Goal: Complete application form

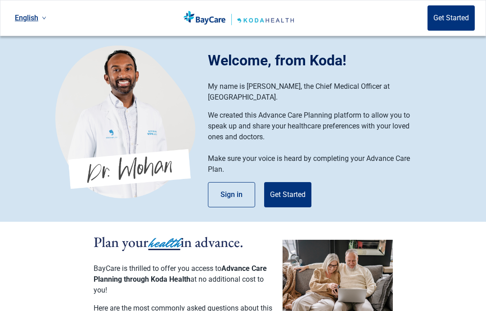
click at [281, 186] on button "Get Started" at bounding box center [287, 194] width 47 height 25
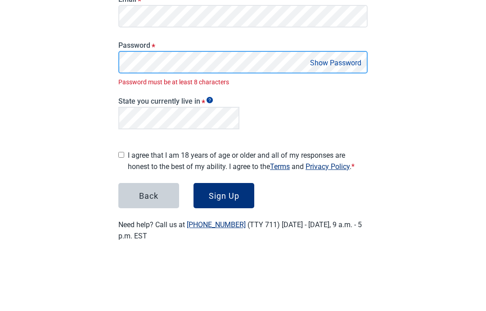
scroll to position [75, 0]
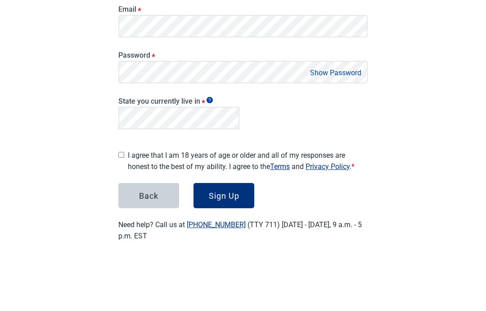
click at [321, 118] on button "Show Password" at bounding box center [336, 124] width 57 height 12
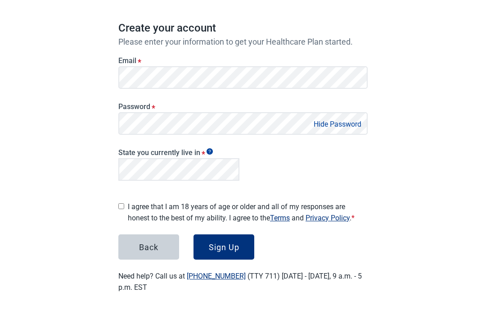
click at [122, 204] on input "I agree that I am 18 years of age or older and all of my responses are honest t…" at bounding box center [121, 206] width 6 height 6
checkbox input "true"
click at [225, 242] on div "Sign Up" at bounding box center [224, 246] width 31 height 9
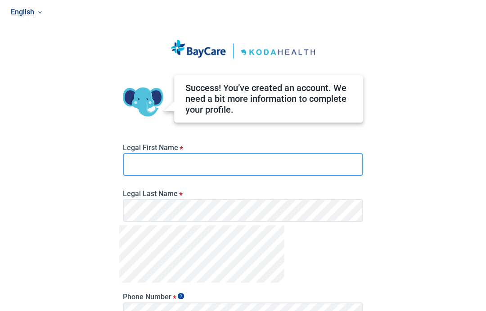
click at [137, 164] on input "Legal First Name *" at bounding box center [243, 164] width 240 height 23
type input "[PERSON_NAME]"
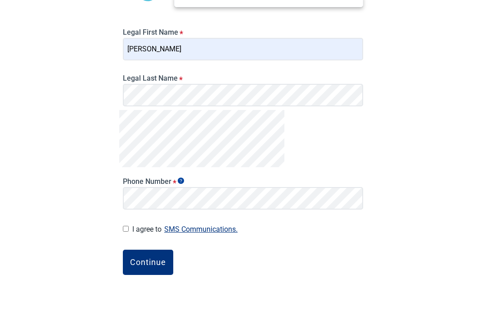
scroll to position [109, 0]
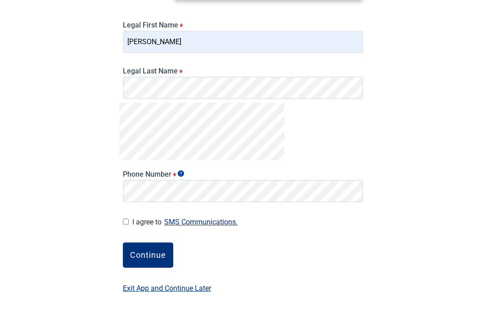
click at [125, 231] on input "I agree to SMS Communications." at bounding box center [126, 234] width 6 height 6
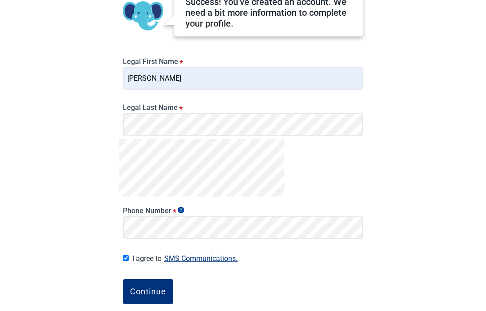
click at [147, 257] on label "I agree to SMS Communications." at bounding box center [247, 258] width 231 height 12
click at [129, 257] on input "I agree to SMS Communications." at bounding box center [126, 258] width 6 height 6
checkbox input "false"
click at [140, 294] on div "Continue" at bounding box center [148, 291] width 36 height 9
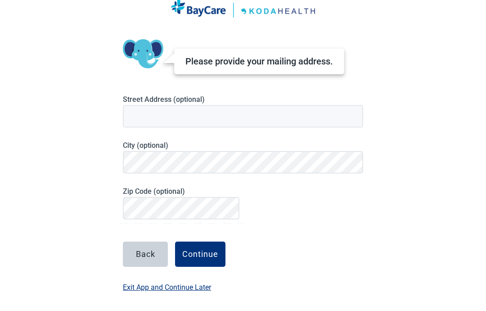
click at [130, 259] on button "Back" at bounding box center [145, 253] width 45 height 25
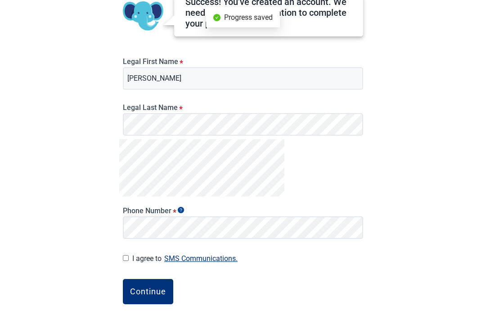
click at [123, 264] on div "Success! You’ve created an account. We need a bit more information to complete …" at bounding box center [243, 143] width 248 height 386
click at [127, 258] on input "I agree to SMS Communications." at bounding box center [126, 258] width 6 height 6
checkbox input "true"
click at [139, 287] on div "Continue" at bounding box center [148, 291] width 36 height 9
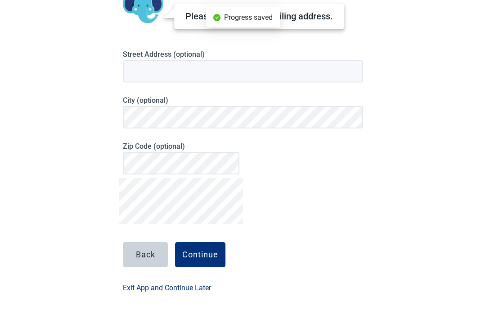
click at [203, 260] on button "Continue" at bounding box center [200, 254] width 50 height 25
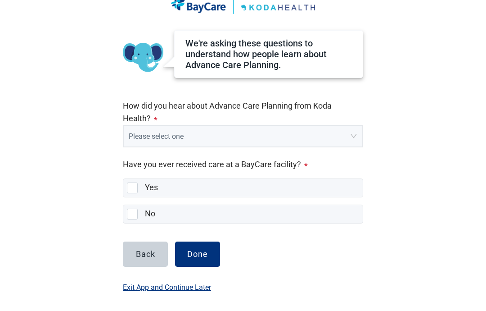
scroll to position [44, 0]
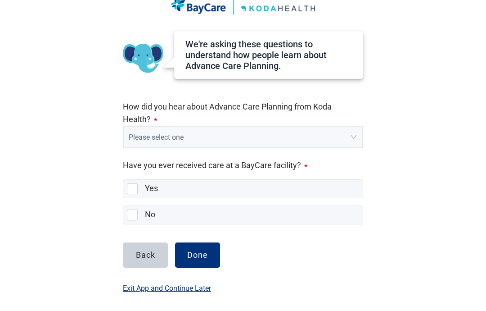
click at [350, 135] on input "search" at bounding box center [240, 135] width 222 height 17
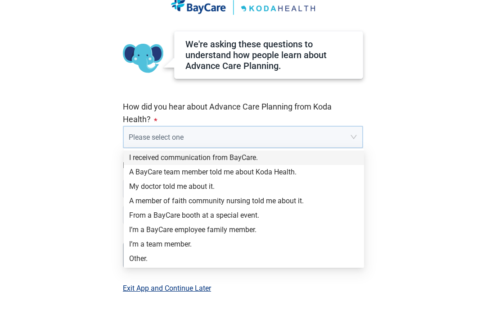
click at [136, 259] on div "Other." at bounding box center [244, 258] width 230 height 10
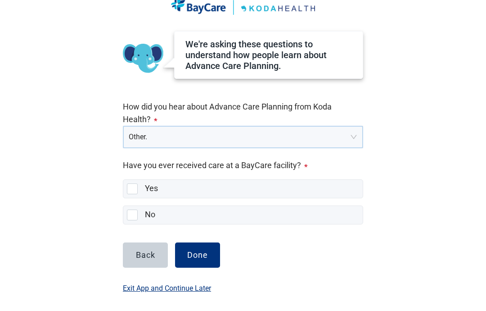
click at [128, 217] on div "No, checkbox, not selected" at bounding box center [132, 214] width 11 height 11
click at [123, 206] on input "No" at bounding box center [123, 205] width 0 height 0
checkbox input "true"
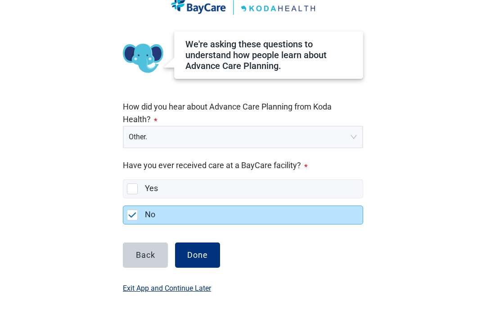
click at [195, 261] on button "Done" at bounding box center [197, 254] width 45 height 25
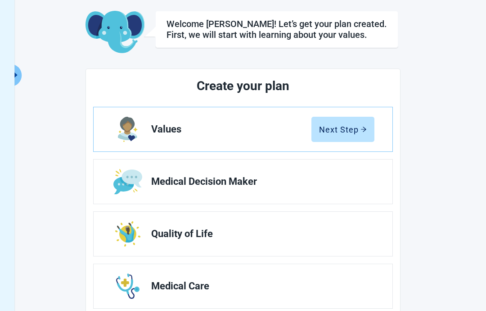
click at [343, 132] on div "Next Step" at bounding box center [343, 129] width 48 height 9
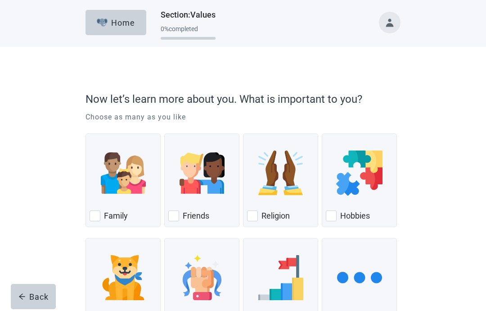
click at [96, 213] on div "Family, checkbox, not checked" at bounding box center [95, 215] width 11 height 11
click at [86, 134] on input "Family" at bounding box center [86, 133] width 0 height 0
checkbox input "true"
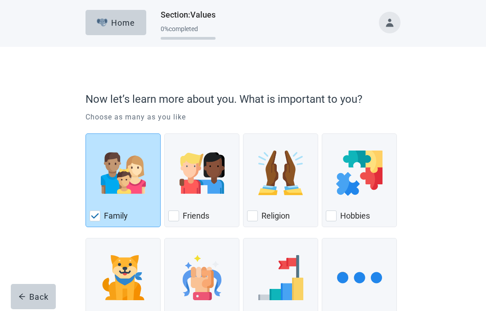
click at [183, 208] on div "Friends" at bounding box center [201, 215] width 67 height 14
click at [165, 134] on input "Friends" at bounding box center [164, 133] width 0 height 0
checkbox input "true"
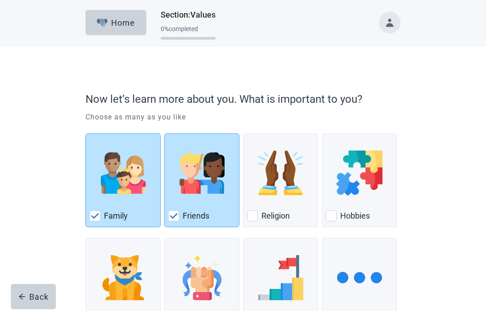
click at [94, 310] on div "Pets, checkbox, not checked" at bounding box center [123, 277] width 67 height 71
click at [86, 238] on input "Pets" at bounding box center [86, 238] width 0 height 0
checkbox input "true"
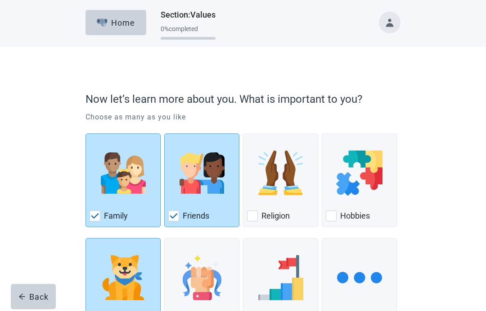
click at [165, 238] on input "Independence" at bounding box center [164, 238] width 0 height 0
checkbox input "true"
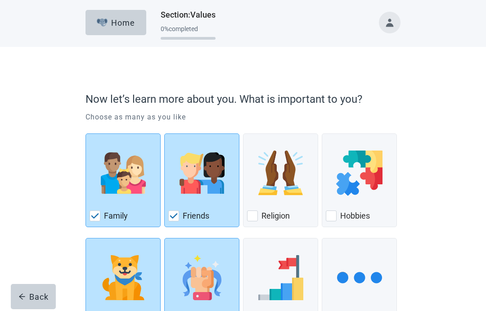
click at [335, 214] on div "Hobbies, checkbox, not checked" at bounding box center [331, 215] width 11 height 11
click at [322, 134] on input "Hobbies" at bounding box center [322, 133] width 0 height 0
checkbox input "true"
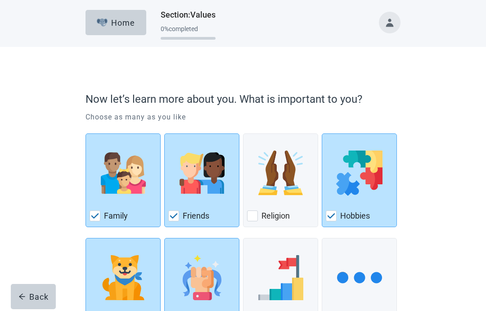
click at [254, 215] on div "Religion, checkbox, not checked" at bounding box center [252, 215] width 11 height 11
click at [244, 134] on input "Religion" at bounding box center [243, 133] width 0 height 0
checkbox input "true"
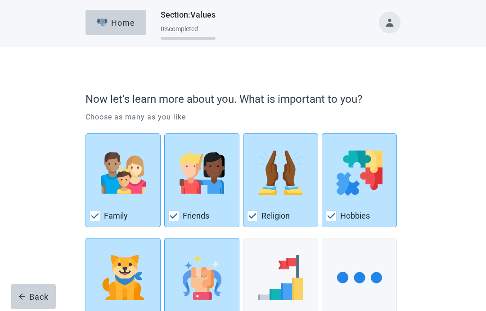
click at [105, 288] on img "Pets, checkbox, checked" at bounding box center [123, 277] width 45 height 45
click at [86, 238] on input "Pets" at bounding box center [86, 238] width 0 height 0
checkbox input "false"
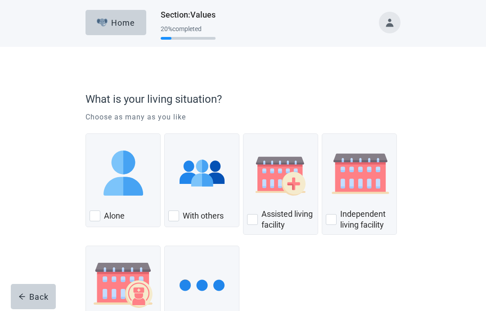
click at [112, 208] on div "Alone, checkbox, not checked" at bounding box center [123, 172] width 67 height 71
click at [86, 134] on input "Alone" at bounding box center [86, 133] width 0 height 0
checkbox input "true"
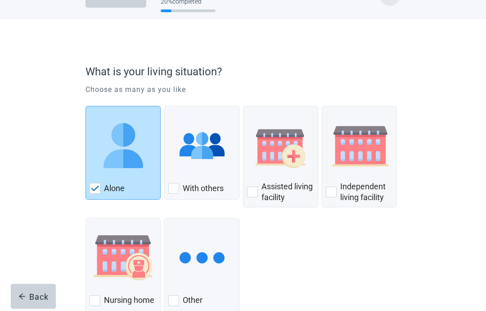
scroll to position [48, 0]
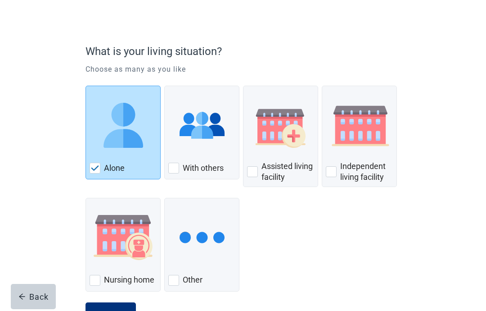
click at [102, 310] on div "Continue" at bounding box center [111, 314] width 36 height 9
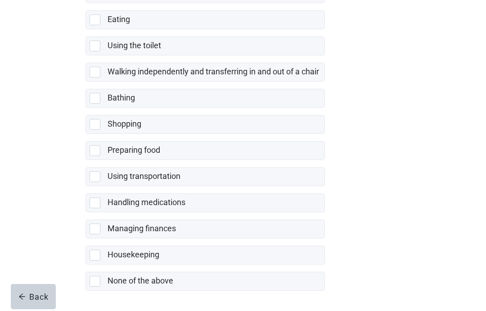
scroll to position [151, 0]
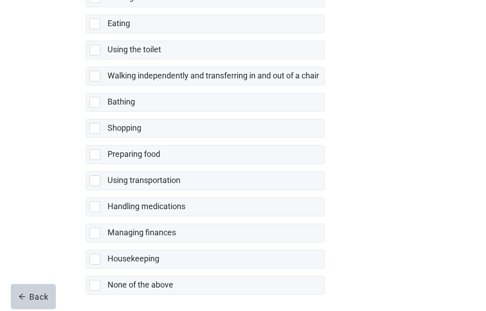
click at [98, 291] on div "None of the above" at bounding box center [205, 285] width 239 height 18
click at [86, 269] on input "None of the above" at bounding box center [86, 268] width 0 height 0
checkbox input "true"
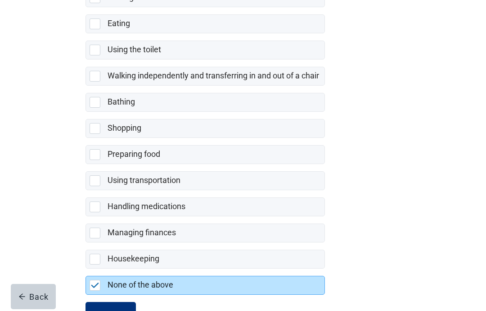
click at [113, 310] on div "Continue" at bounding box center [111, 314] width 36 height 9
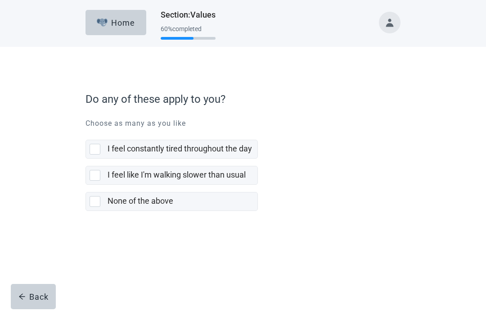
click at [98, 203] on div "None of the above, checkbox, not selected" at bounding box center [95, 201] width 11 height 11
click at [86, 185] on input "None of the above" at bounding box center [86, 185] width 0 height 0
checkbox input "true"
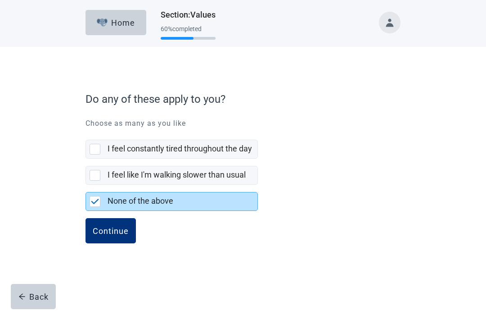
click at [108, 233] on div "Continue" at bounding box center [111, 230] width 36 height 9
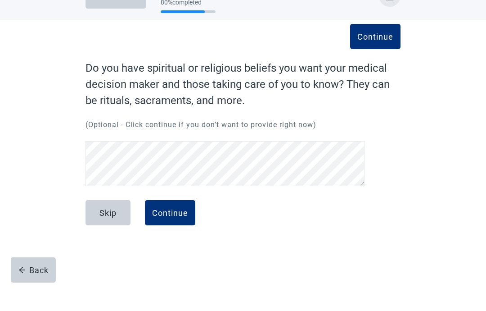
click at [170, 235] on div "Continue" at bounding box center [170, 239] width 36 height 9
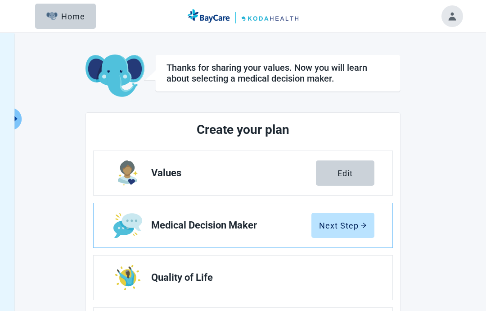
click at [353, 227] on div "Next Step" at bounding box center [343, 225] width 48 height 9
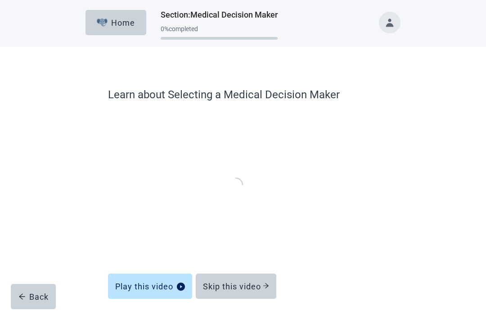
click at [232, 290] on div "Skip this video" at bounding box center [236, 285] width 66 height 9
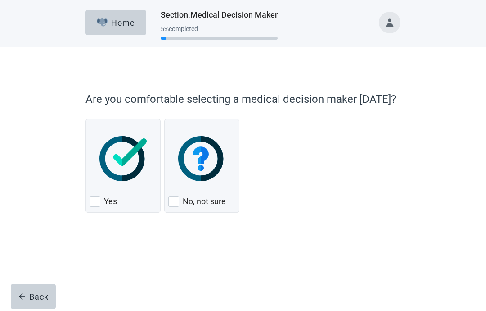
click at [97, 205] on div "Yes, checkbox, not checked" at bounding box center [95, 201] width 11 height 11
click at [86, 119] on input "Yes" at bounding box center [86, 119] width 0 height 0
checkbox input "true"
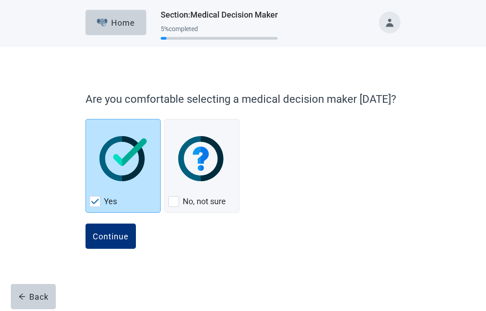
click at [111, 240] on div "Continue" at bounding box center [111, 235] width 36 height 9
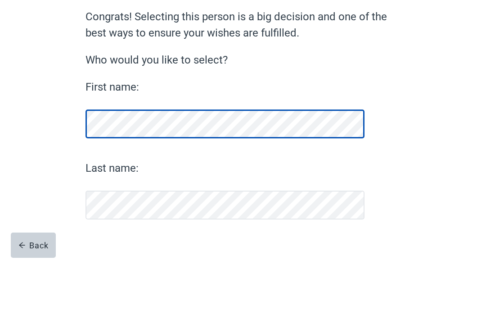
scroll to position [42, 0]
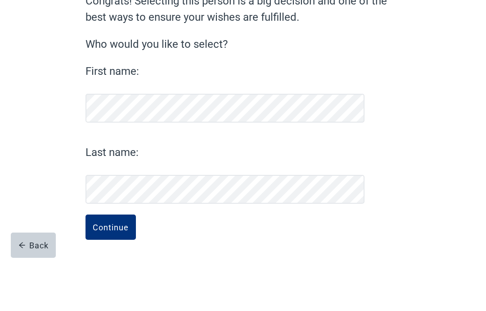
click at [110, 274] on div "Continue" at bounding box center [111, 278] width 36 height 9
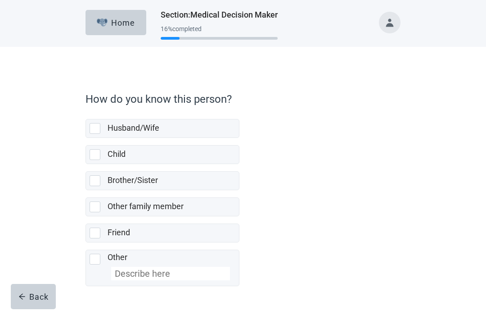
scroll to position [31, 0]
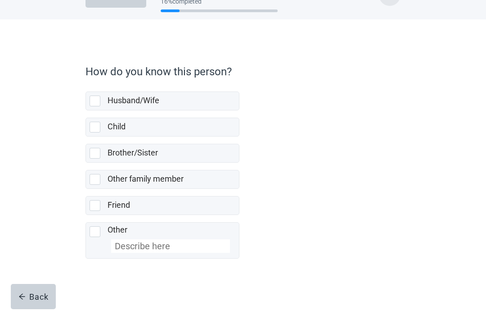
click at [96, 127] on div "Child, checkbox, not selected" at bounding box center [95, 127] width 11 height 11
click at [86, 111] on input "Child" at bounding box center [86, 110] width 0 height 0
checkbox input "true"
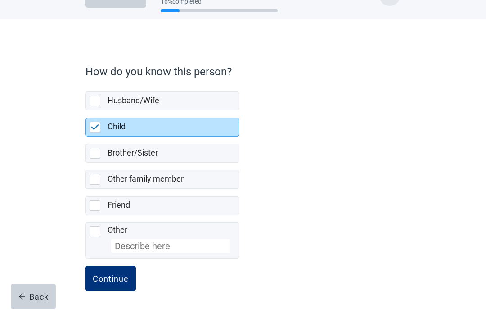
click at [113, 281] on div "Continue" at bounding box center [111, 278] width 36 height 9
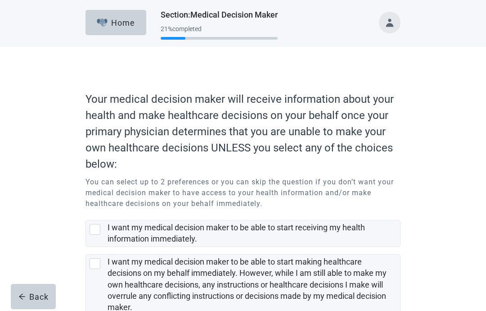
click at [89, 229] on div "I want my medical decision maker to be able to start receiving my health inform…" at bounding box center [243, 233] width 314 height 26
click at [86, 213] on input "I want my medical decision maker to be able to start receiving my health inform…" at bounding box center [86, 213] width 0 height 0
checkbox input "true"
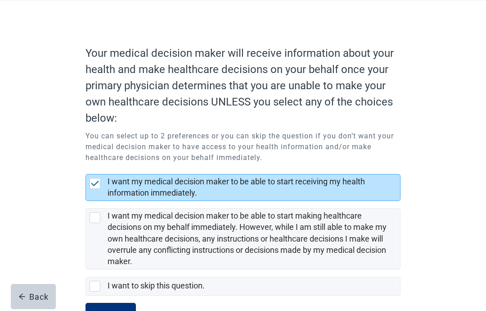
scroll to position [46, 0]
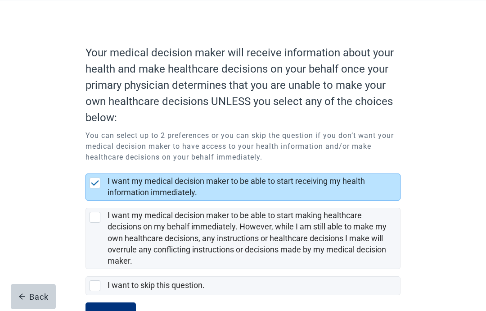
click at [106, 310] on button "Continue" at bounding box center [111, 314] width 50 height 25
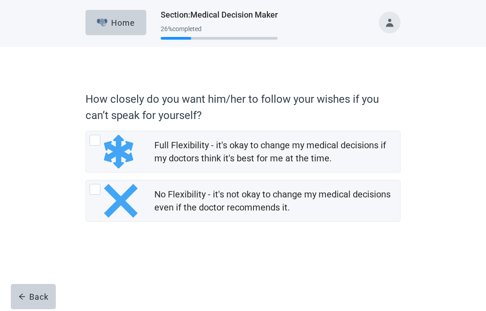
click at [93, 143] on div "Full Flexibility - it's okay to change my medical decisions if my doctors think…" at bounding box center [95, 140] width 11 height 11
click at [86, 131] on input "Full Flexibility - it's okay to change my medical decisions if my doctors think…" at bounding box center [86, 131] width 0 height 0
radio input "true"
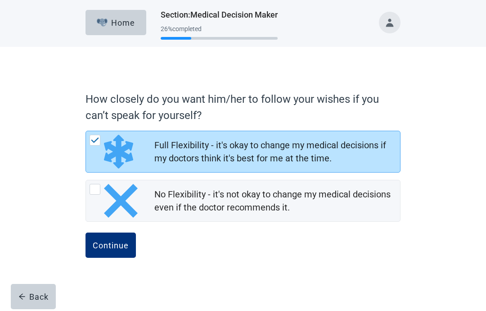
click at [106, 249] on div "Continue" at bounding box center [111, 244] width 36 height 9
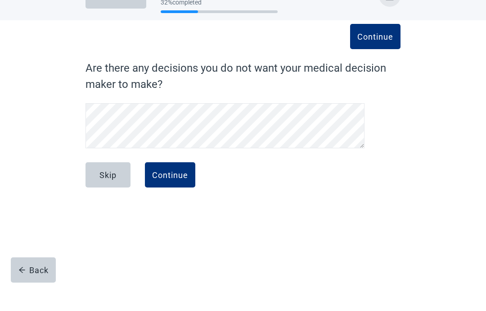
click at [176, 197] on div "Continue" at bounding box center [170, 201] width 36 height 9
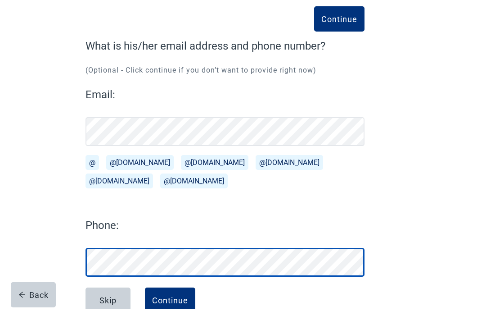
scroll to position [70, 0]
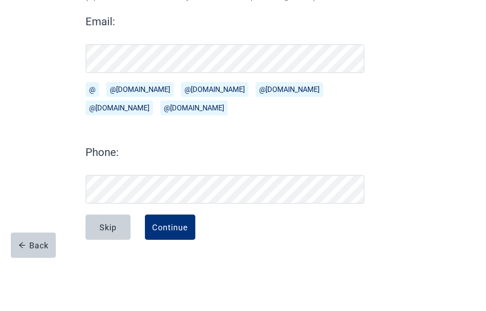
click at [176, 274] on div "Continue" at bounding box center [170, 278] width 36 height 9
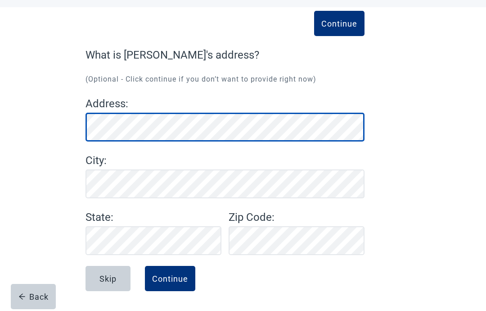
scroll to position [40, 0]
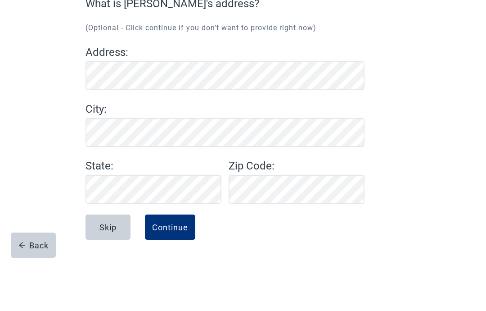
click at [177, 274] on div "Continue" at bounding box center [170, 278] width 36 height 9
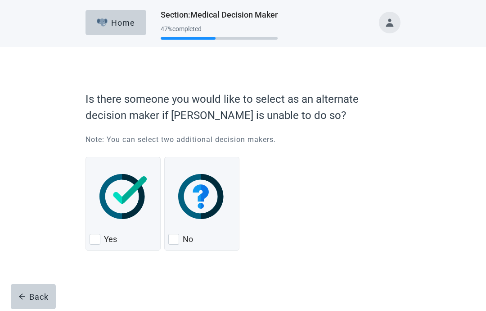
click at [178, 244] on div "No, checkbox, not checked" at bounding box center [173, 239] width 11 height 11
click at [165, 157] on input "No" at bounding box center [164, 157] width 0 height 0
checkbox input "true"
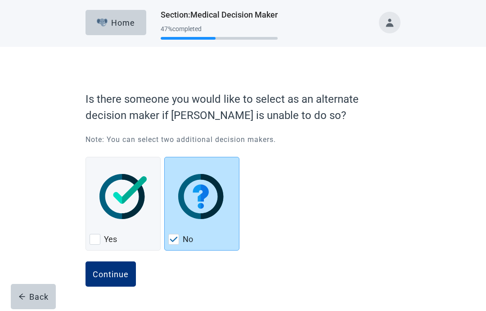
click at [105, 241] on label "Yes" at bounding box center [110, 239] width 13 height 11
checkbox input "true"
checkbox input "false"
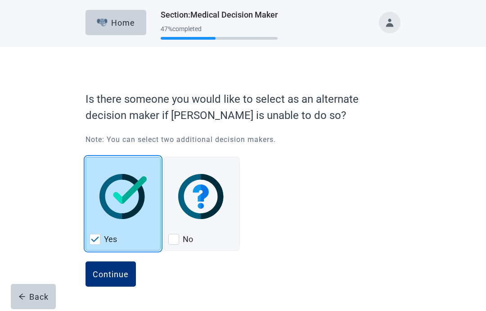
click at [102, 275] on div "Continue" at bounding box center [111, 273] width 36 height 9
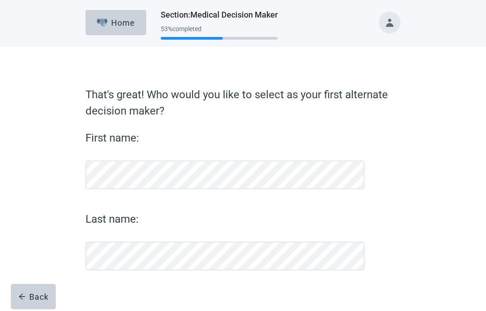
click at [104, 270] on div "That's great! Who would you like to select as your first alternate decision mak…" at bounding box center [243, 178] width 315 height 184
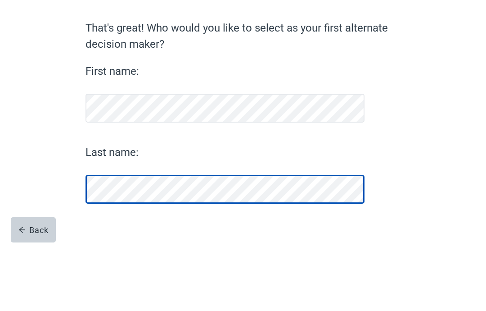
scroll to position [15, 0]
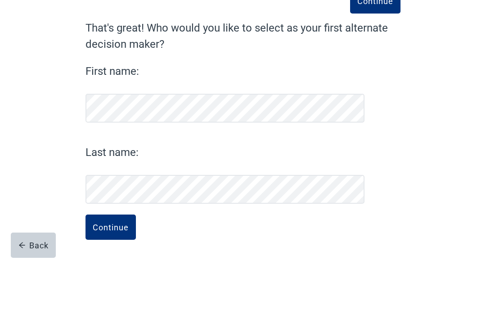
click at [108, 274] on div "Continue" at bounding box center [111, 278] width 36 height 9
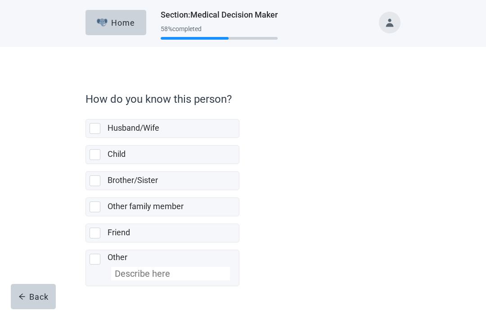
click at [93, 180] on div "Brother/Sister, checkbox, not selected" at bounding box center [95, 180] width 11 height 11
click at [86, 164] on input "Brother/Sister" at bounding box center [86, 164] width 0 height 0
checkbox input "true"
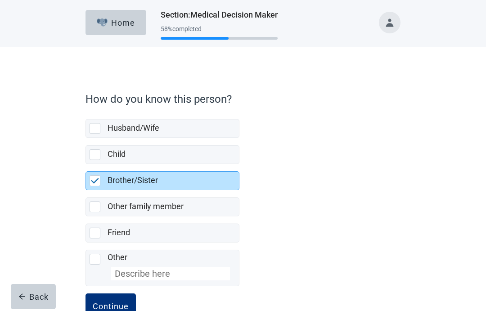
click at [109, 310] on div "Continue" at bounding box center [111, 305] width 36 height 9
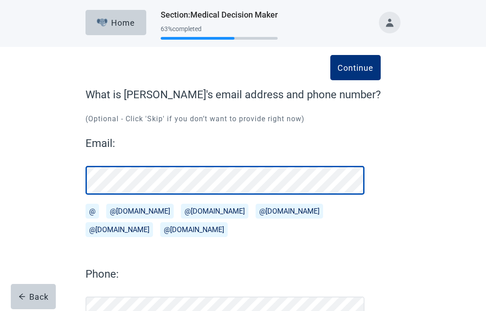
scroll to position [47, 0]
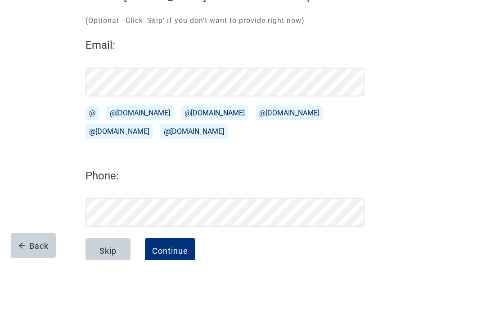
click at [173, 289] on button "Continue" at bounding box center [170, 301] width 50 height 25
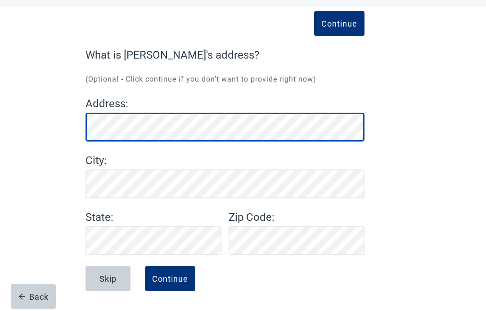
scroll to position [40, 0]
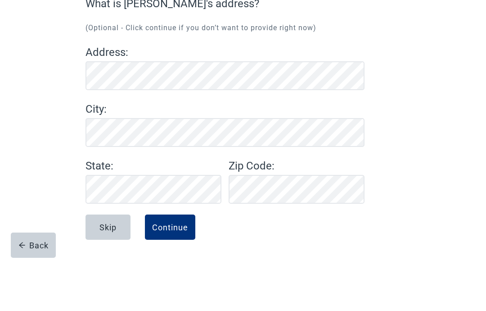
click at [172, 274] on div "Continue" at bounding box center [170, 278] width 36 height 9
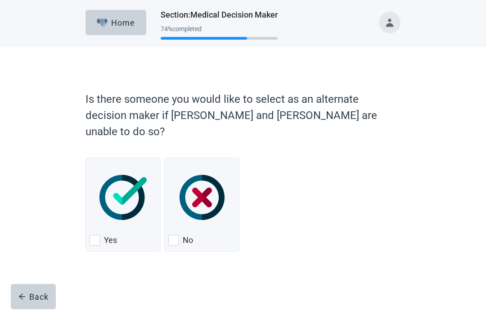
click at [172, 235] on div "No, checkbox, not checked" at bounding box center [173, 240] width 11 height 11
click at [165, 158] on input "No" at bounding box center [164, 158] width 0 height 0
checkbox input "true"
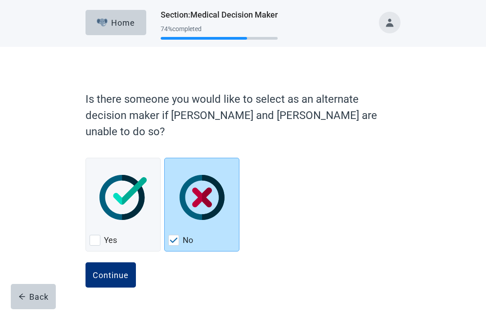
click at [110, 277] on div "Continue" at bounding box center [243, 284] width 315 height 45
click at [103, 264] on button "Continue" at bounding box center [111, 274] width 50 height 25
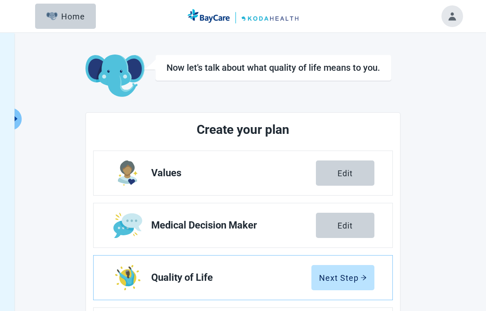
click at [98, 259] on link "Quality of Life Next Step" at bounding box center [243, 277] width 299 height 44
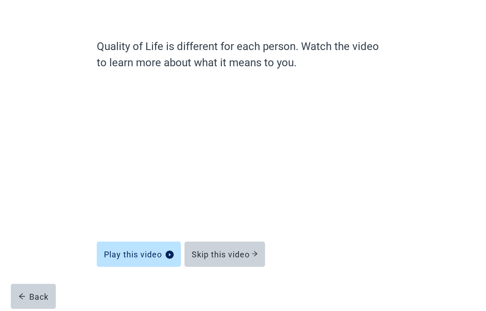
scroll to position [53, 0]
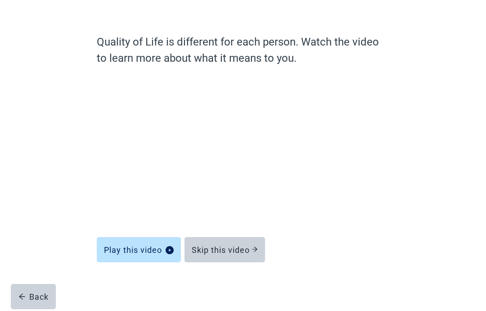
click at [216, 247] on div "Skip this video" at bounding box center [225, 249] width 66 height 9
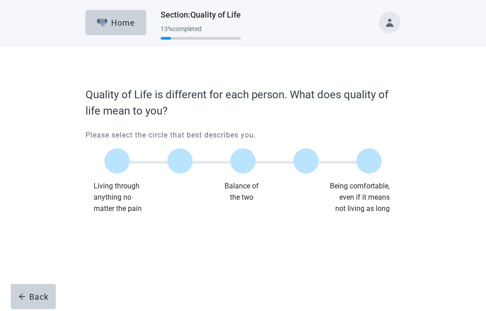
click at [373, 159] on label "Main content" at bounding box center [369, 160] width 25 height 25
click at [369, 161] on input "Quality of life scale: 100 out of 100. Being comfortable, even if it means not …" at bounding box center [369, 161] width 0 height 0
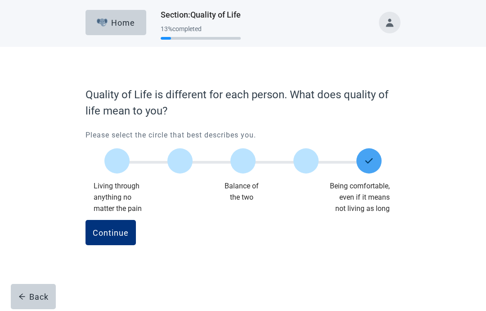
click at [115, 231] on div "Continue" at bounding box center [111, 232] width 36 height 9
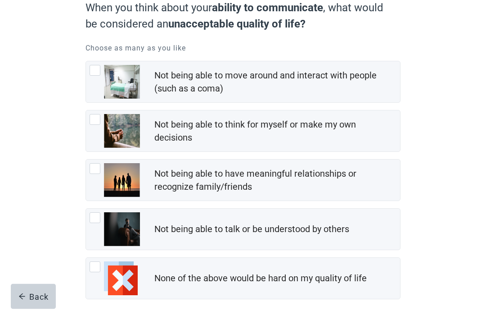
scroll to position [93, 0]
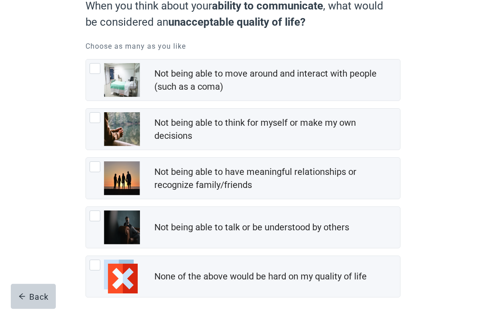
click at [95, 70] on div "Not being able to move around and interact with people (such as a coma), checkb…" at bounding box center [95, 68] width 11 height 11
click at [86, 60] on input "Not being able to move around and interact with people (such as a coma)" at bounding box center [86, 59] width 0 height 0
checkbox input "true"
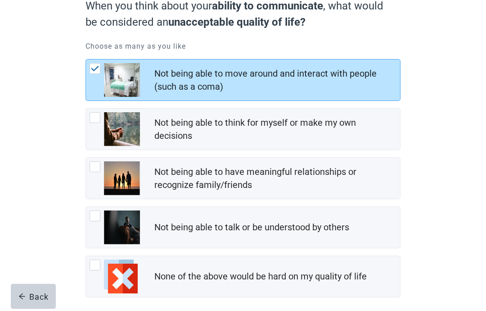
scroll to position [93, 0]
click at [95, 128] on div "Not being able to think for myself or make my own decisions, checkbox, not chec…" at bounding box center [115, 129] width 50 height 34
click at [86, 109] on input "Not being able to think for myself or make my own decisions" at bounding box center [86, 108] width 0 height 0
checkbox input "true"
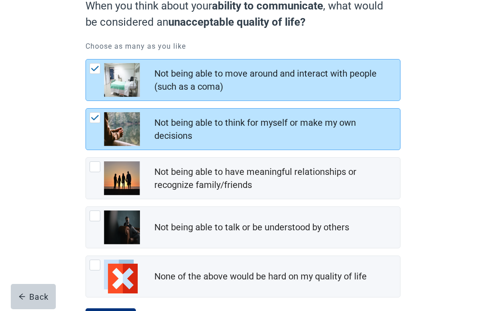
click at [92, 171] on div "Not being able to have meaningful relationships or recognize family/friends, ch…" at bounding box center [95, 166] width 11 height 11
click at [86, 158] on input "Not being able to have meaningful relationships or recognize family/friends" at bounding box center [86, 157] width 0 height 0
checkbox input "true"
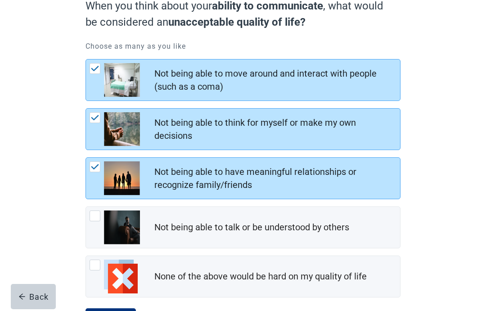
click at [96, 223] on div "Not being able to talk or be understood by others, checkbox, not checked" at bounding box center [115, 227] width 50 height 34
click at [86, 207] on input "Not being able to talk or be understood by others" at bounding box center [86, 206] width 0 height 0
checkbox input "true"
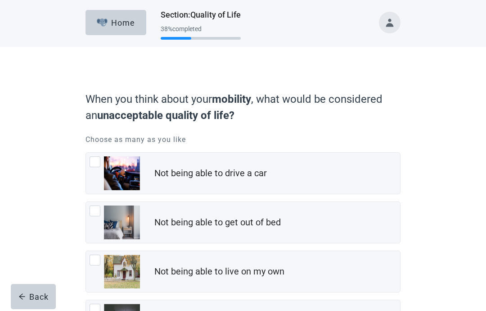
click at [92, 163] on div "Not being able to drive a car, checkbox, not checked" at bounding box center [95, 161] width 11 height 11
click at [86, 153] on input "Not being able to drive a car" at bounding box center [86, 152] width 0 height 0
checkbox input "true"
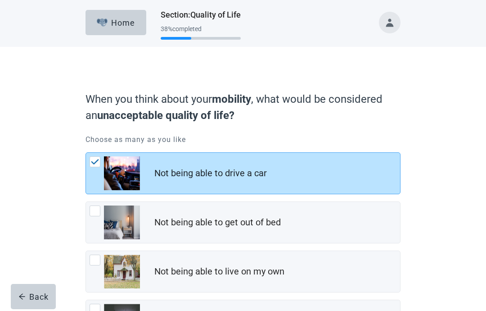
click at [93, 213] on div "Not being able to get out of bed, checkbox, not checked" at bounding box center [95, 210] width 11 height 11
click at [86, 202] on input "Not being able to get out of bed" at bounding box center [86, 201] width 0 height 0
checkbox input "true"
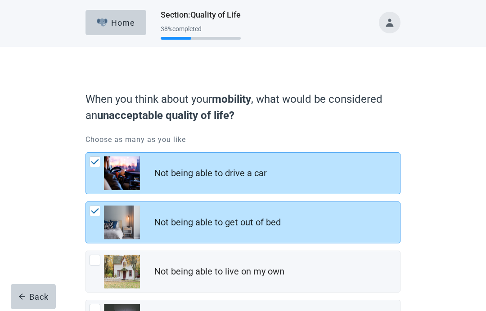
click at [95, 261] on div "Not being able to live on my own, checkbox, not checked" at bounding box center [95, 259] width 11 height 11
click at [86, 251] on input "Not being able to live on my own" at bounding box center [86, 250] width 0 height 0
checkbox input "true"
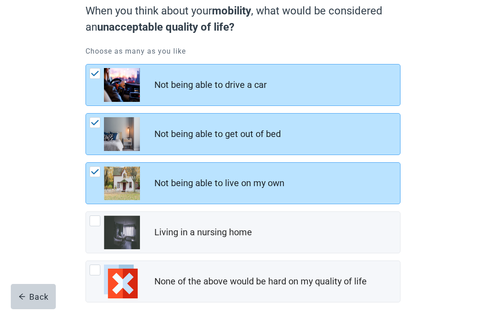
scroll to position [87, 0]
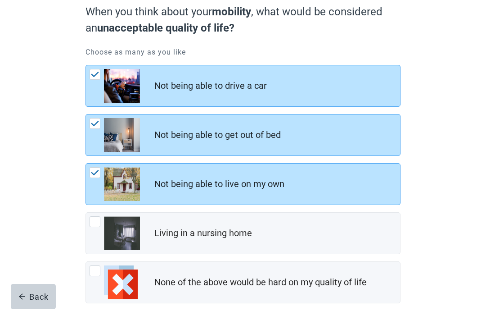
click at [95, 218] on div "Living in a nursing home, checkbox, not checked" at bounding box center [95, 221] width 11 height 11
click at [86, 213] on input "Living in a nursing home" at bounding box center [86, 212] width 0 height 0
checkbox input "true"
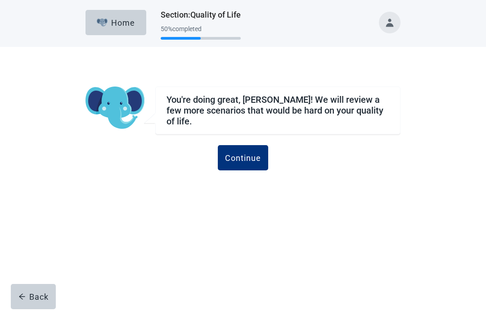
click at [242, 154] on div "Continue" at bounding box center [243, 157] width 36 height 9
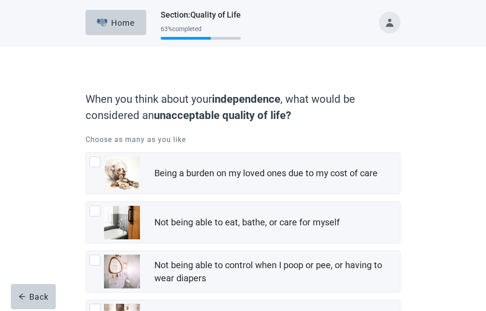
click at [91, 164] on div "Being a burden on my loved ones due to my cost of care, checkbox, not checked" at bounding box center [95, 161] width 11 height 11
click at [86, 153] on input "Being a burden on my loved ones due to my cost of care" at bounding box center [86, 152] width 0 height 0
checkbox input "true"
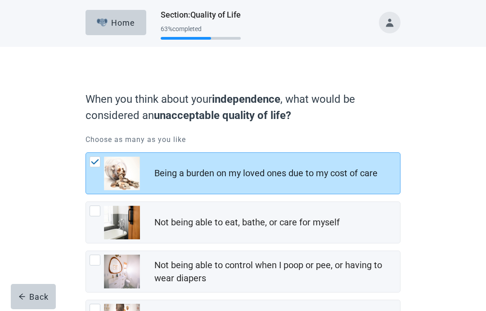
click at [95, 213] on div "Not being able to eat, bathe, or care for myself, checkbox, not checked" at bounding box center [95, 210] width 11 height 11
click at [86, 202] on input "Not being able to eat, bathe, or care for myself" at bounding box center [86, 201] width 0 height 0
checkbox input "true"
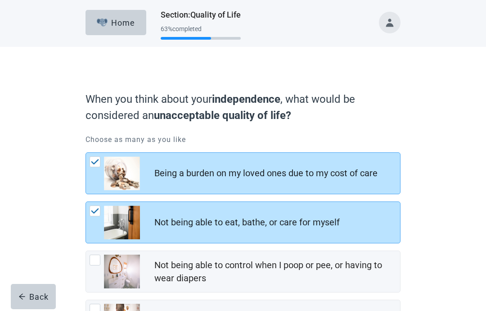
click at [94, 260] on div "Not being able to control when I poop or pee, or having to wear diapers, checkb…" at bounding box center [95, 259] width 11 height 11
click at [86, 251] on input "Not being able to control when I poop or pee, or having to wear diapers" at bounding box center [86, 250] width 0 height 0
checkbox input "true"
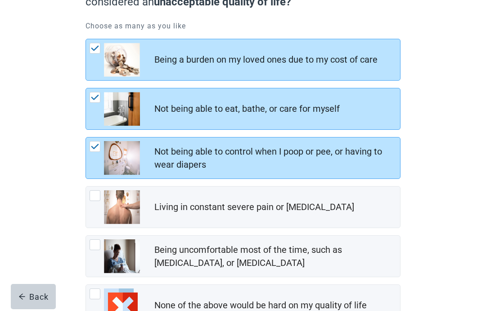
scroll to position [113, 0]
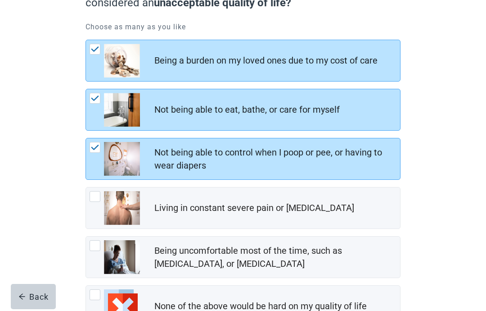
click at [95, 201] on div "Living in constant severe pain or shortness of breath, checkbox, not checked" at bounding box center [95, 196] width 11 height 11
click at [86, 187] on input "Living in constant severe pain or [MEDICAL_DATA]" at bounding box center [86, 187] width 0 height 0
checkbox input "true"
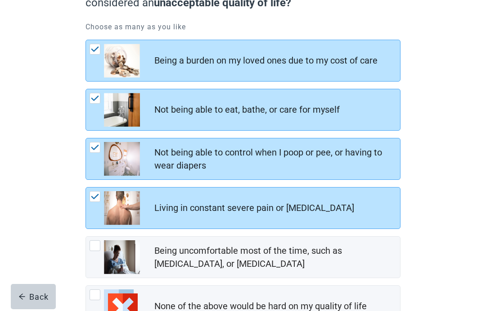
click at [96, 249] on div "Being uncomfortable most of the time, such as nausea, vomiting, or diarrhea, ch…" at bounding box center [95, 245] width 11 height 11
click at [86, 236] on input "Being uncomfortable most of the time, such as [MEDICAL_DATA], or [MEDICAL_DATA]" at bounding box center [86, 236] width 0 height 0
checkbox input "true"
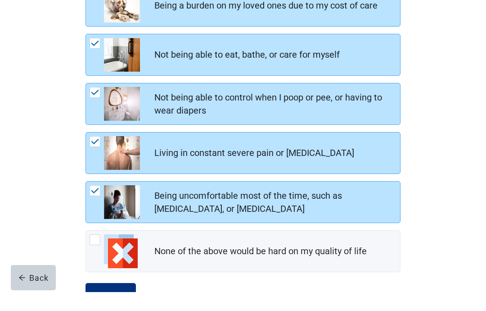
scroll to position [149, 0]
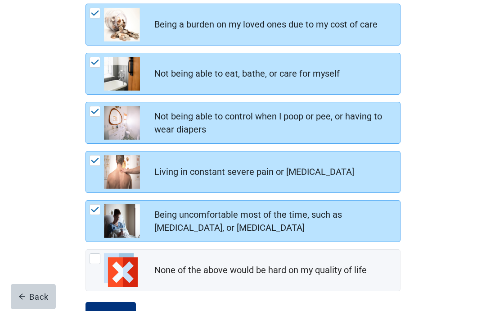
click at [114, 310] on button "Continue" at bounding box center [111, 314] width 50 height 25
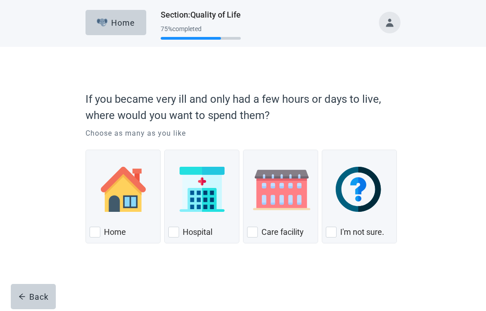
click at [98, 224] on div "Home, checkbox, not checked" at bounding box center [123, 189] width 67 height 71
click at [86, 150] on input "Home" at bounding box center [86, 149] width 0 height 0
checkbox input "true"
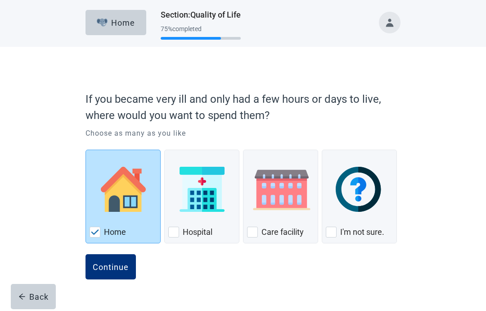
click at [108, 270] on div "Continue" at bounding box center [111, 266] width 36 height 9
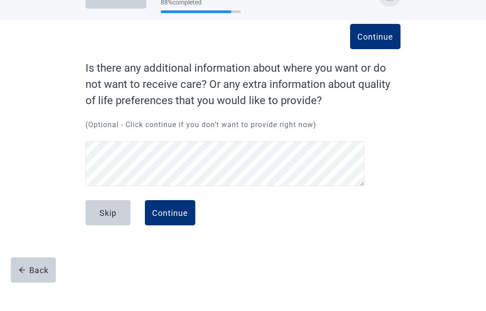
click at [163, 226] on button "Continue" at bounding box center [170, 238] width 50 height 25
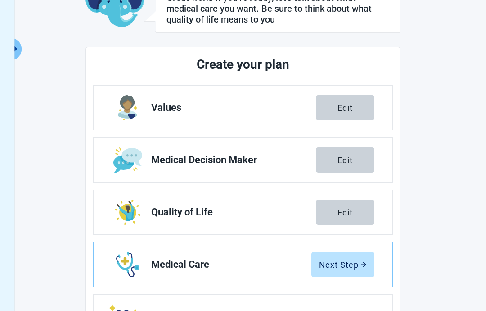
scroll to position [70, 0]
click at [337, 267] on div "Next Step" at bounding box center [343, 263] width 48 height 9
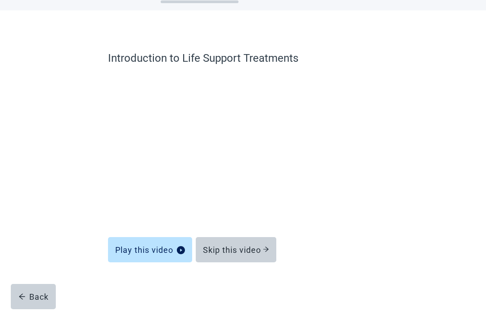
scroll to position [36, 0]
click at [232, 253] on div "Skip this video" at bounding box center [236, 249] width 66 height 9
click at [226, 248] on div "Skip this video" at bounding box center [236, 249] width 66 height 9
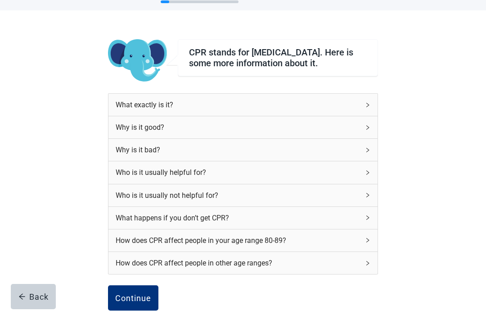
click at [134, 295] on button "Continue" at bounding box center [133, 297] width 50 height 25
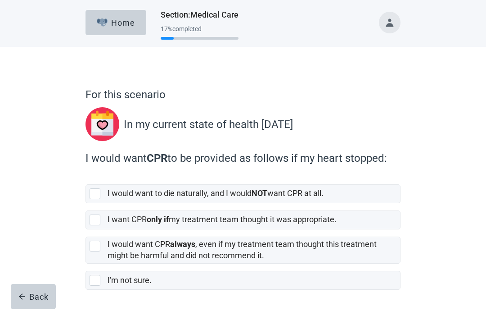
scroll to position [31, 0]
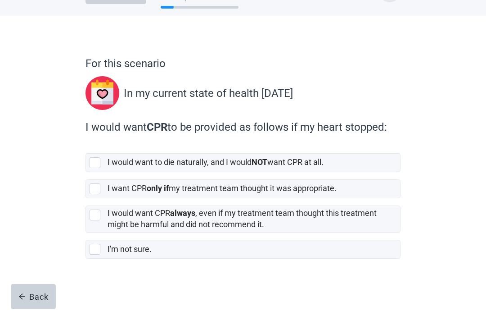
click at [28, 296] on div "Back" at bounding box center [33, 296] width 30 height 9
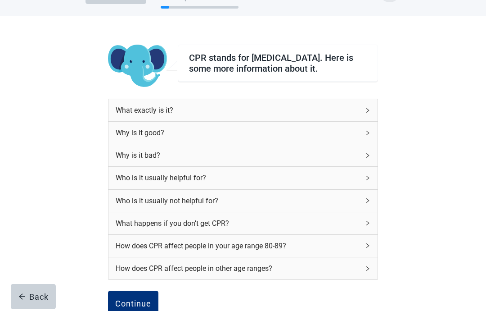
click at [128, 116] on div "What exactly is it?" at bounding box center [238, 109] width 244 height 11
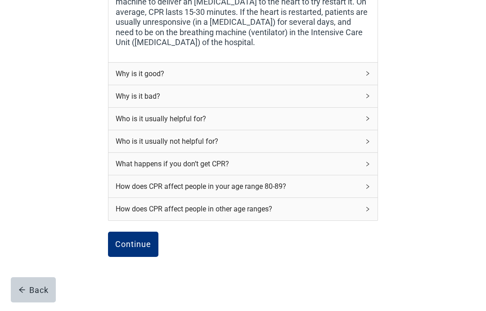
scroll to position [265, 0]
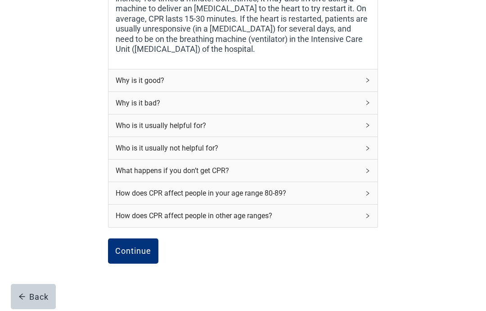
click at [130, 251] on div "Continue" at bounding box center [133, 250] width 36 height 9
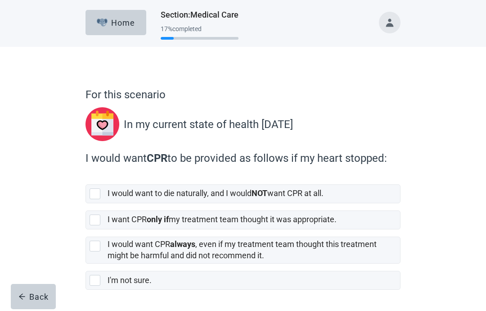
click at [96, 198] on div "[object Object], checkbox, not selected" at bounding box center [95, 193] width 11 height 11
click at [86, 177] on input "I would want to die naturally, and I would NOT want CPR at all." at bounding box center [86, 177] width 0 height 0
checkbox input "true"
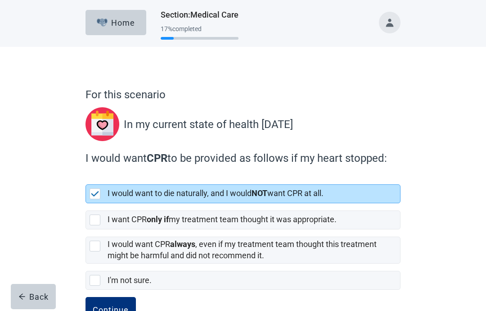
click at [108, 306] on div "Continue" at bounding box center [111, 309] width 36 height 9
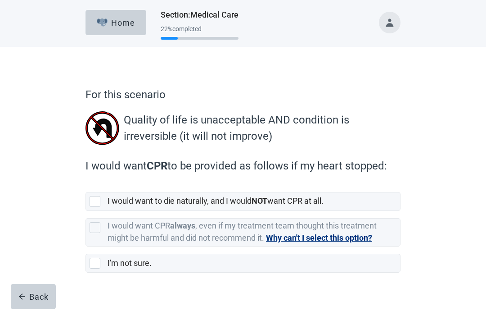
click at [99, 204] on div "[object Object], checkbox, not selected" at bounding box center [95, 201] width 11 height 11
click at [86, 185] on input "I would want to die naturally, and I would NOT want CPR at all." at bounding box center [86, 185] width 0 height 0
checkbox input "true"
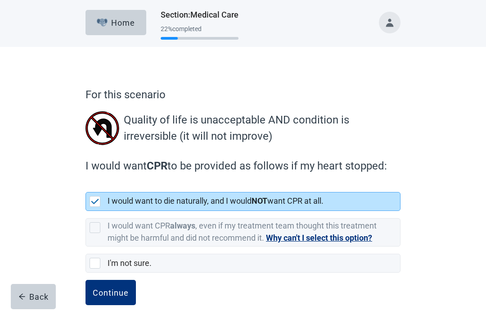
click at [107, 295] on div "Continue" at bounding box center [111, 292] width 36 height 9
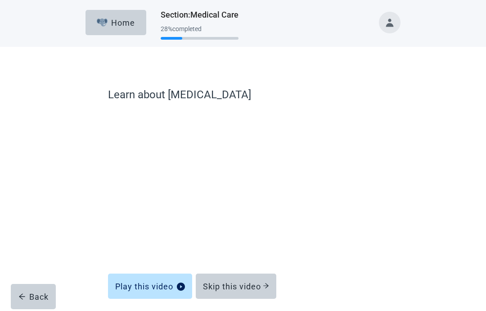
click at [230, 291] on button "Skip this video" at bounding box center [236, 285] width 81 height 25
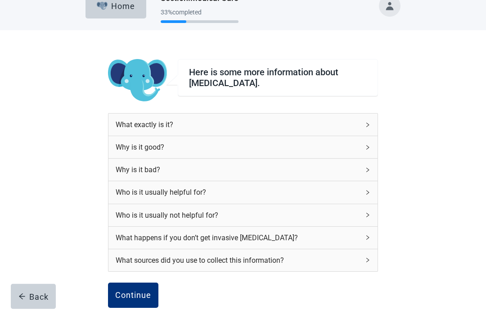
scroll to position [33, 0]
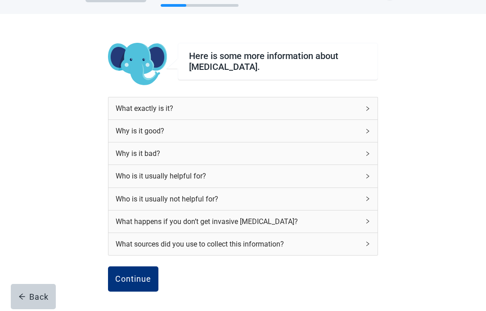
click at [131, 280] on div "Continue" at bounding box center [133, 278] width 36 height 9
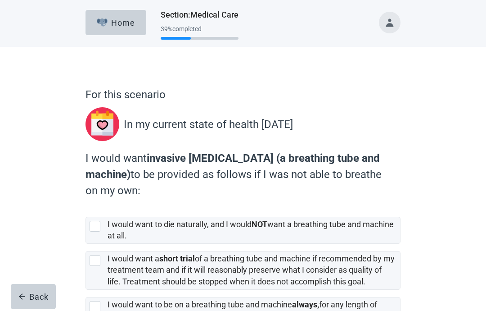
click at [92, 228] on div "[object Object], checkbox, not selected" at bounding box center [95, 226] width 11 height 11
click at [86, 210] on input "I would want to die naturally, and I would NOT want a breathing tube and machin…" at bounding box center [86, 209] width 0 height 0
checkbox input "true"
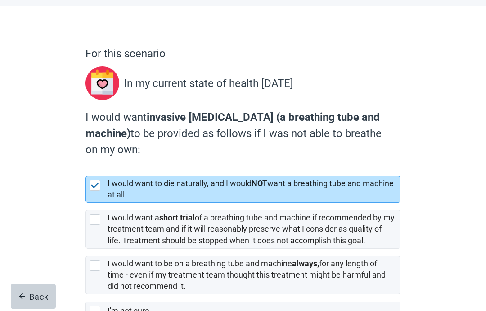
scroll to position [65, 0]
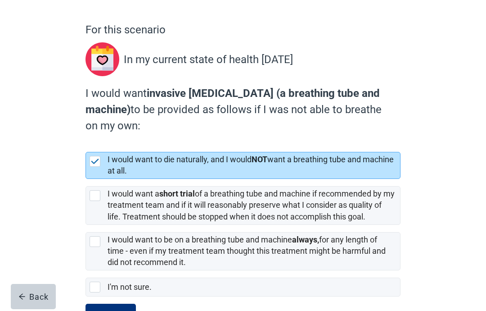
click at [109, 310] on div "Continue" at bounding box center [111, 316] width 36 height 9
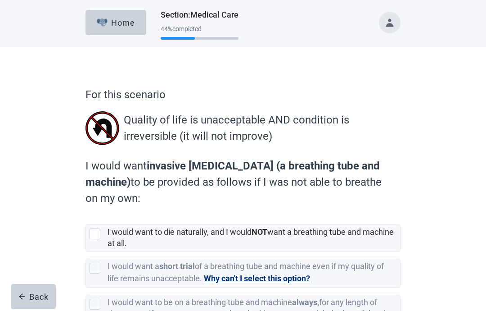
click at [91, 235] on div "[object Object], checkbox, not selected" at bounding box center [95, 233] width 11 height 11
click at [86, 217] on input "I would want to die naturally, and I would NOT want a breathing tube and machin…" at bounding box center [86, 217] width 0 height 0
checkbox input "true"
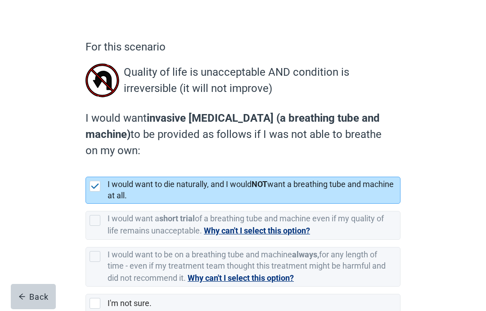
scroll to position [65, 0]
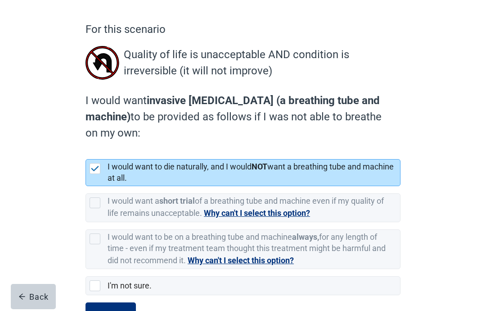
click at [109, 310] on button "Continue" at bounding box center [111, 314] width 50 height 25
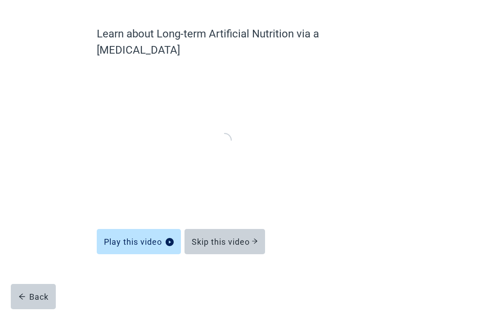
scroll to position [36, 0]
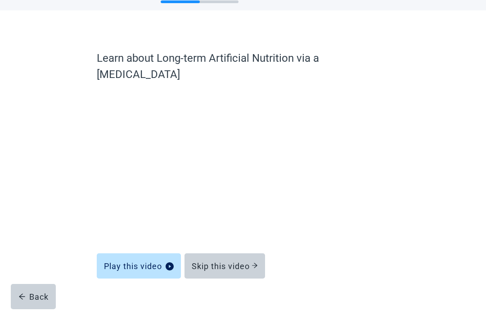
click at [228, 261] on div "Skip this video" at bounding box center [225, 265] width 66 height 9
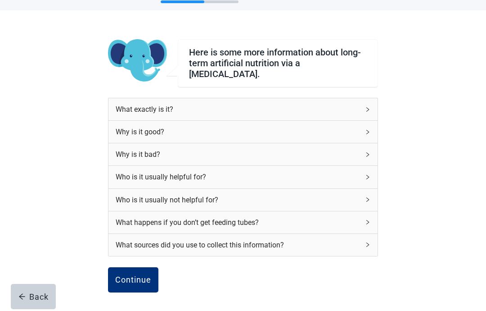
click at [129, 282] on button "Continue" at bounding box center [133, 279] width 50 height 25
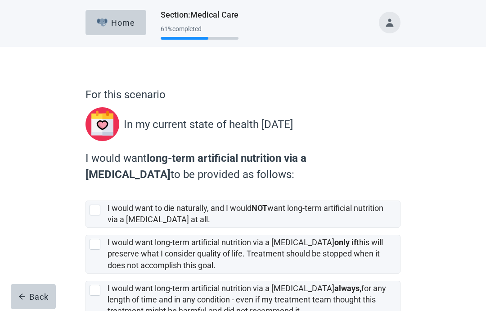
click at [94, 213] on div "[object Object], checkbox, not selected" at bounding box center [95, 209] width 11 height 11
click at [86, 194] on input "I would want to die naturally, and I would NOT want long-term artificial nutrit…" at bounding box center [86, 193] width 0 height 0
checkbox input "true"
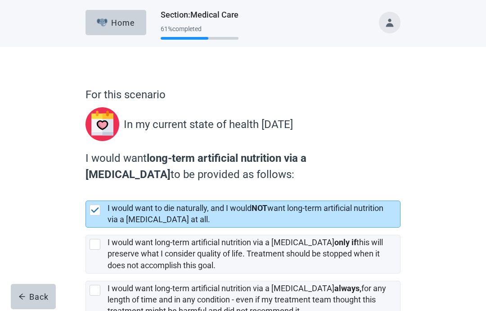
checkbox input "true"
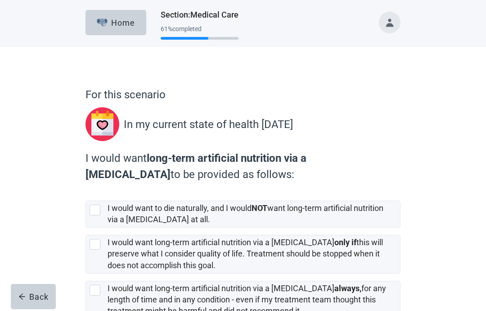
checkbox input "false"
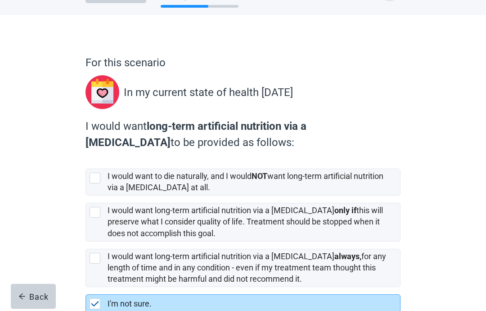
scroll to position [50, 0]
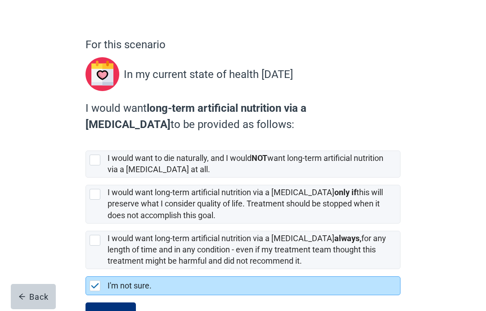
click at [95, 287] on img "I'm not sure., checkbox, selected" at bounding box center [95, 285] width 8 height 5
click at [86, 269] on input "I'm not sure." at bounding box center [86, 269] width 0 height 0
click at [92, 285] on img "I'm not sure., checkbox, selected" at bounding box center [95, 285] width 8 height 5
click at [86, 269] on input "I'm not sure." at bounding box center [86, 269] width 0 height 0
click at [95, 287] on img "I'm not sure., checkbox, selected" at bounding box center [95, 285] width 8 height 5
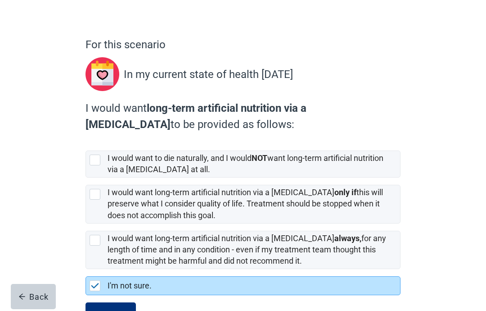
click at [86, 269] on input "I'm not sure." at bounding box center [86, 269] width 0 height 0
checkbox input "true"
click at [93, 167] on div "I would want to die naturally, and I would NOT want long-term artificial nutrit…" at bounding box center [243, 164] width 314 height 26
click at [86, 144] on input "I would want to die naturally, and I would NOT want long-term artificial nutrit…" at bounding box center [86, 143] width 0 height 0
checkbox input "true"
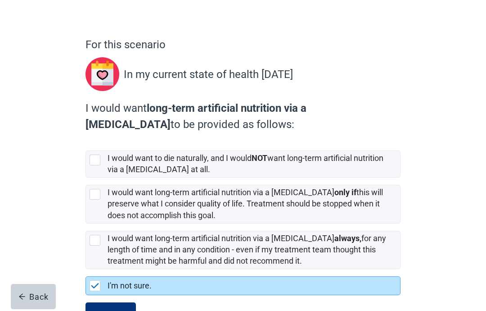
checkbox input "false"
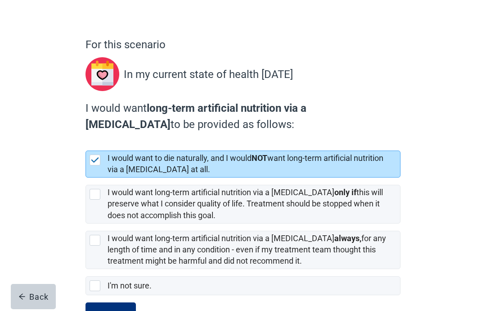
click at [106, 310] on div "Continue" at bounding box center [111, 314] width 36 height 9
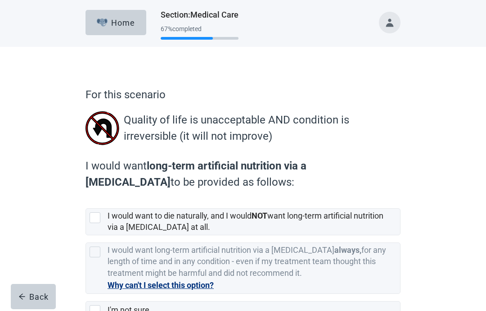
click at [93, 220] on div "[object Object], checkbox, not selected" at bounding box center [95, 217] width 11 height 11
click at [86, 201] on input "I would want to die naturally, and I would NOT want long-term artificial nutrit…" at bounding box center [86, 201] width 0 height 0
checkbox input "true"
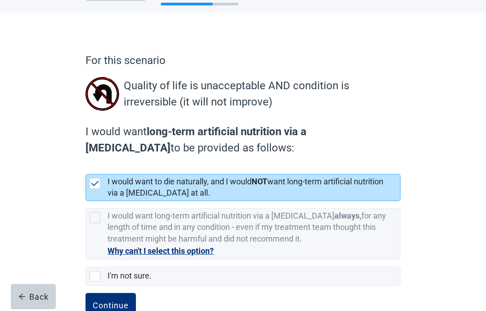
scroll to position [61, 0]
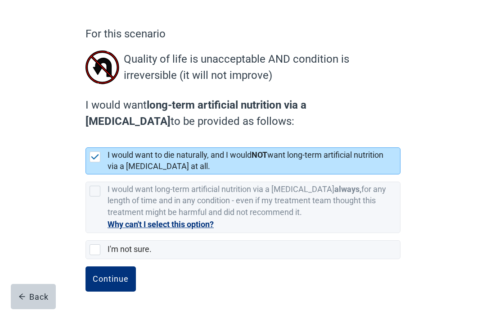
click at [105, 281] on div "Continue" at bounding box center [111, 278] width 36 height 9
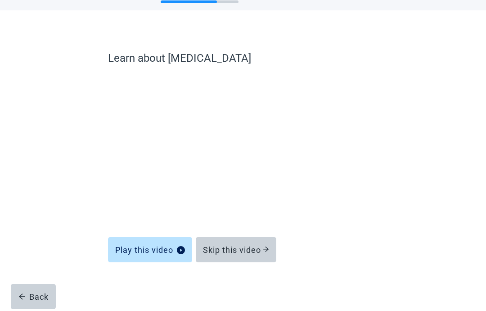
scroll to position [36, 0]
click at [239, 251] on div "Skip this video" at bounding box center [236, 249] width 66 height 9
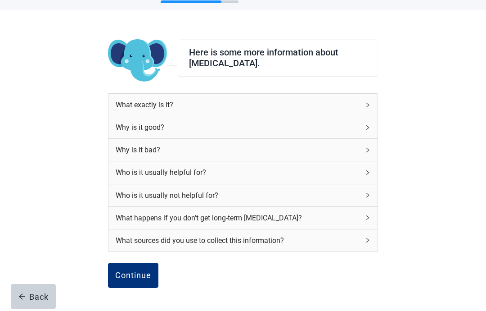
click at [129, 275] on div "Continue" at bounding box center [133, 275] width 36 height 9
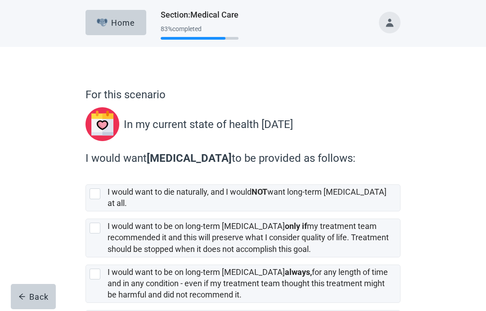
click at [97, 195] on div "[object Object], checkbox, not selected" at bounding box center [95, 193] width 11 height 11
click at [86, 177] on input "I would want to die naturally, and I would NOT want long-term [MEDICAL_DATA] at…" at bounding box center [86, 177] width 0 height 0
checkbox input "true"
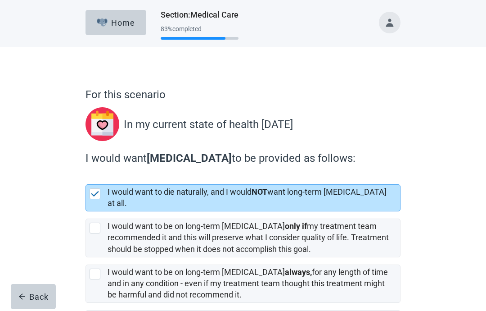
click at [113, 310] on html "Skip to main content Home Section : Medical Care 83 % completed For this scenar…" at bounding box center [243, 155] width 486 height 311
click at [101, 310] on html "Skip to main content Home Section : Medical Care 83 % completed For this scenar…" at bounding box center [243, 155] width 486 height 311
click at [108, 310] on html "Skip to main content Home Section : Medical Care 83 % completed For this scenar…" at bounding box center [243, 155] width 486 height 311
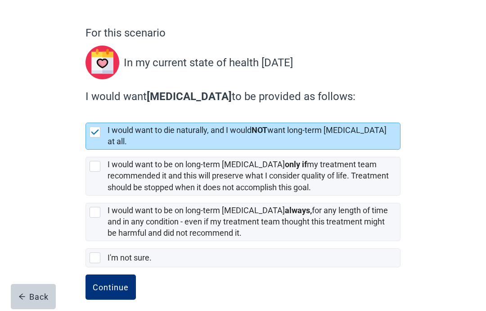
click at [117, 282] on div "Continue" at bounding box center [111, 286] width 36 height 9
click at [110, 282] on div "Continue" at bounding box center [111, 286] width 36 height 9
click at [116, 282] on div "Continue" at bounding box center [111, 286] width 36 height 9
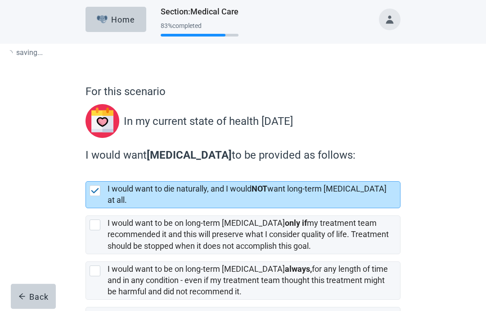
scroll to position [0, 0]
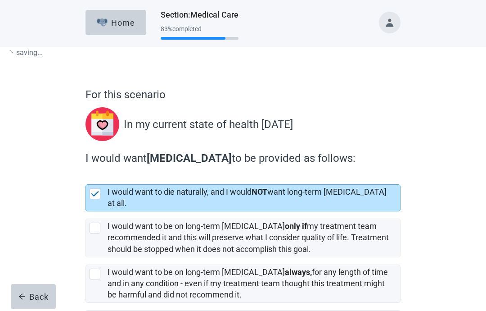
click at [23, 302] on button "Back" at bounding box center [33, 296] width 45 height 25
click at [27, 295] on div "Back" at bounding box center [33, 296] width 30 height 9
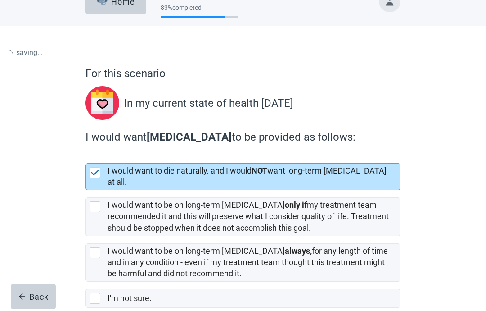
scroll to position [62, 0]
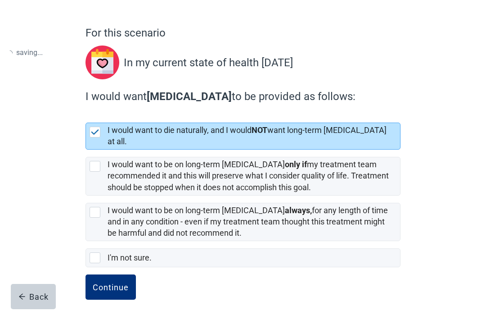
click at [23, 296] on icon "arrow-left" at bounding box center [22, 297] width 6 height 6
click at [105, 282] on div "Continue" at bounding box center [111, 286] width 36 height 9
click at [108, 282] on div "Continue" at bounding box center [111, 286] width 36 height 9
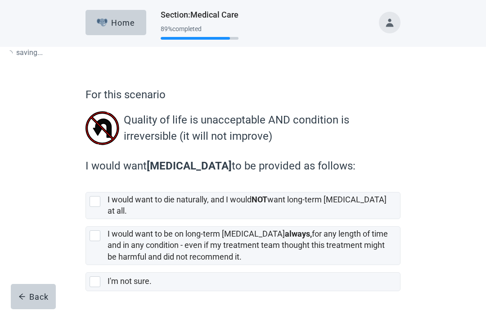
click at [97, 205] on div "[object Object], checkbox, not selected" at bounding box center [95, 201] width 11 height 11
click at [86, 185] on input "I would want to die naturally, and I would NOT want long-term [MEDICAL_DATA] at…" at bounding box center [86, 185] width 0 height 0
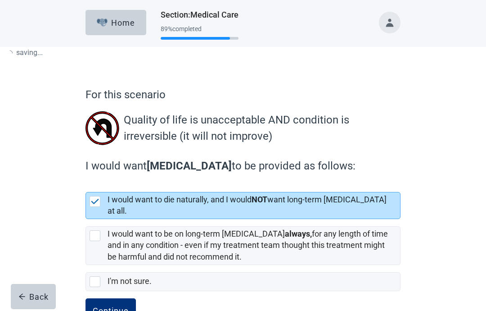
click at [107, 306] on div "Continue" at bounding box center [111, 310] width 36 height 9
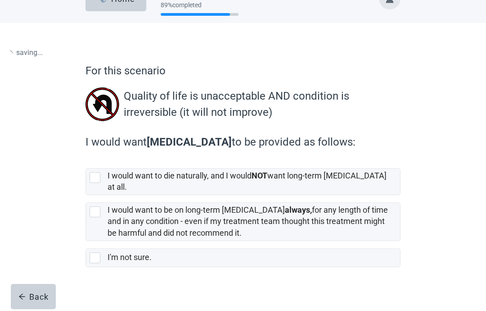
click at [91, 177] on div "[object Object], checkbox, not selected" at bounding box center [95, 177] width 11 height 11
click at [86, 161] on input "I would want to die naturally, and I would NOT want long-term [MEDICAL_DATA] at…" at bounding box center [86, 161] width 0 height 0
checkbox input "true"
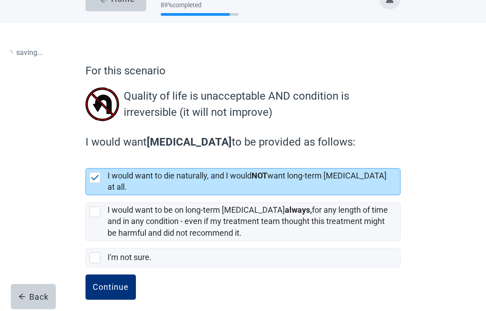
click at [115, 282] on div "Continue" at bounding box center [111, 286] width 36 height 9
click at [108, 282] on div "Continue" at bounding box center [111, 286] width 36 height 9
click at [113, 282] on div "Continue" at bounding box center [111, 286] width 36 height 9
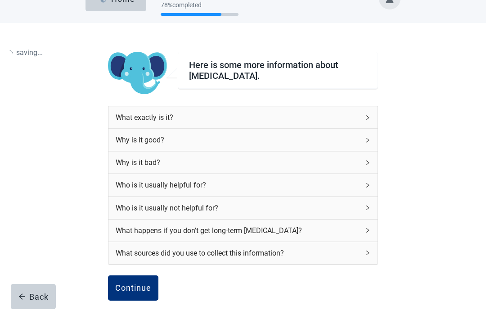
click at [133, 283] on div "Continue" at bounding box center [133, 287] width 36 height 9
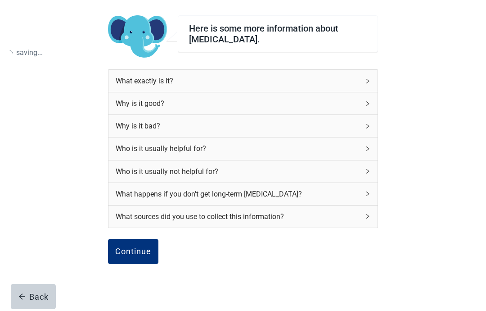
scroll to position [70, 0]
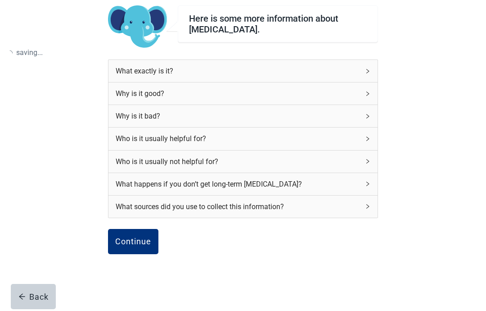
click at [131, 242] on div "Continue" at bounding box center [133, 241] width 36 height 9
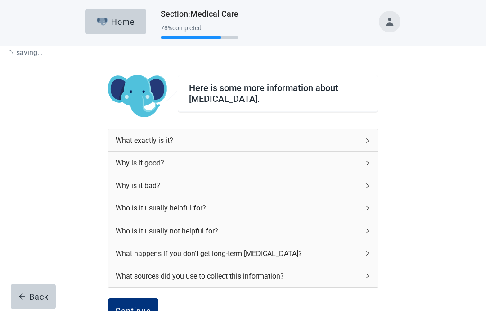
scroll to position [7, 0]
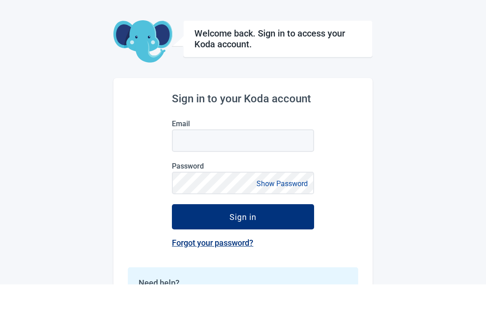
scroll to position [27, 0]
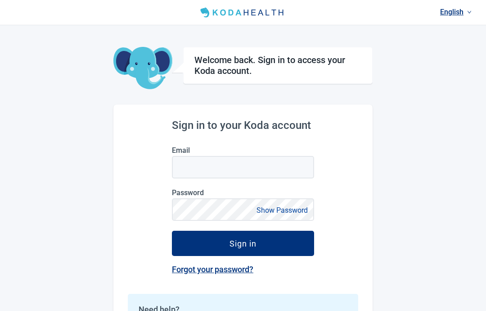
click at [183, 167] on input "Email" at bounding box center [243, 167] width 142 height 23
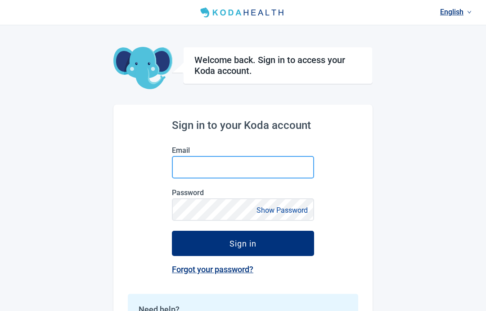
click at [189, 169] on input "Email" at bounding box center [243, 167] width 142 height 23
type input "[EMAIL_ADDRESS][DOMAIN_NAME]"
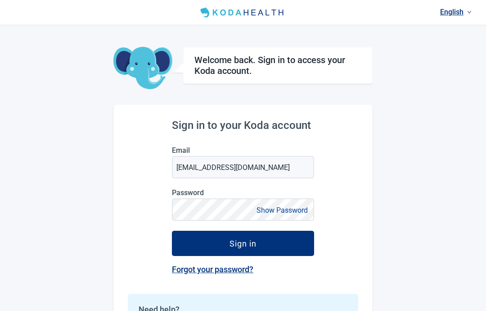
click at [237, 251] on button "Sign in" at bounding box center [243, 243] width 142 height 25
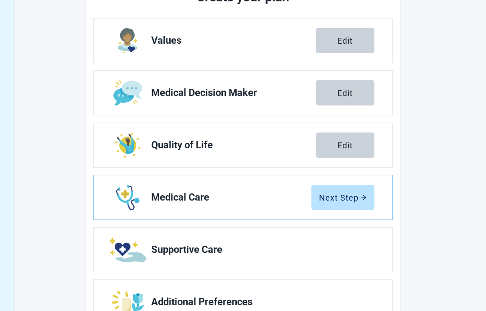
scroll to position [136, 0]
click at [341, 201] on div "Next Step" at bounding box center [343, 197] width 48 height 9
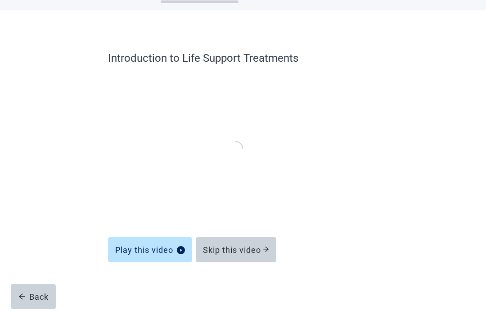
scroll to position [36, 0]
click at [231, 251] on div "Skip this video" at bounding box center [236, 249] width 66 height 9
click at [232, 251] on div "Skip this video" at bounding box center [236, 249] width 66 height 9
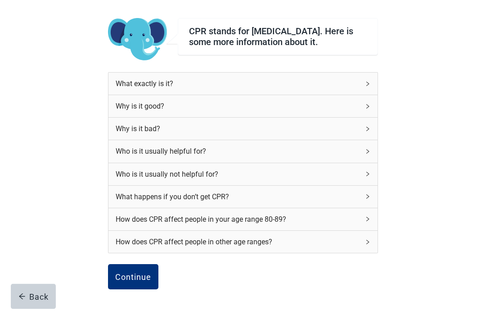
scroll to position [79, 0]
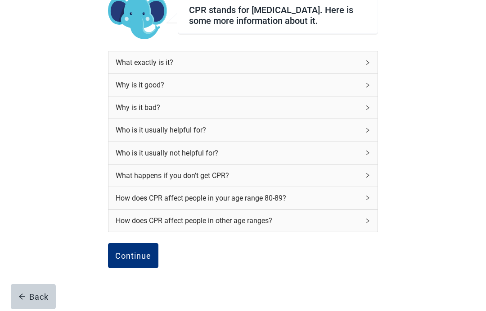
click at [129, 260] on div "Continue" at bounding box center [133, 255] width 36 height 9
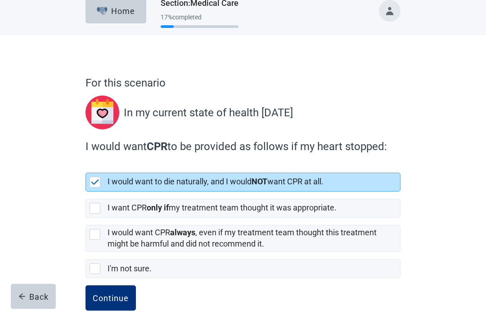
scroll to position [31, 0]
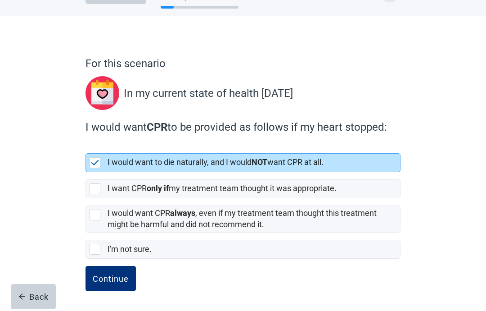
click at [109, 279] on div "Continue" at bounding box center [111, 278] width 36 height 9
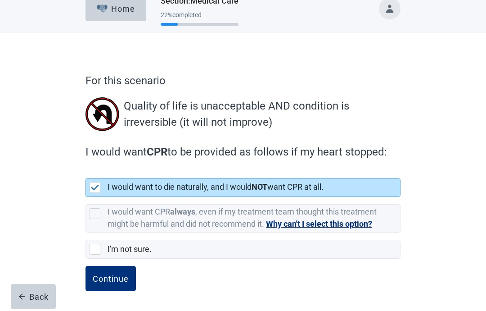
scroll to position [14, 0]
click at [98, 276] on div "Continue" at bounding box center [111, 278] width 36 height 9
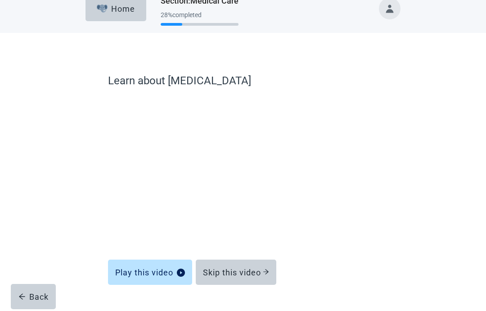
click at [234, 272] on div "Skip this video" at bounding box center [236, 271] width 66 height 9
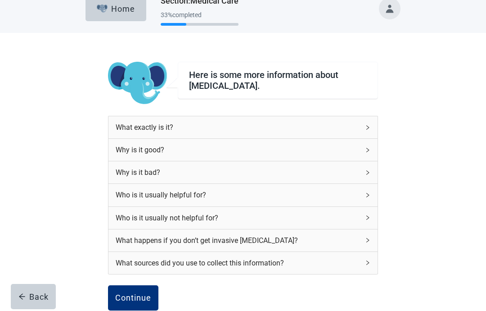
click at [130, 293] on div "Continue" at bounding box center [133, 297] width 36 height 9
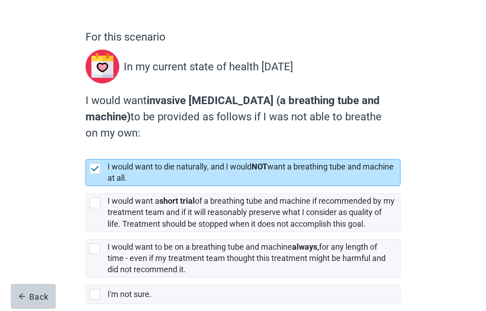
scroll to position [66, 0]
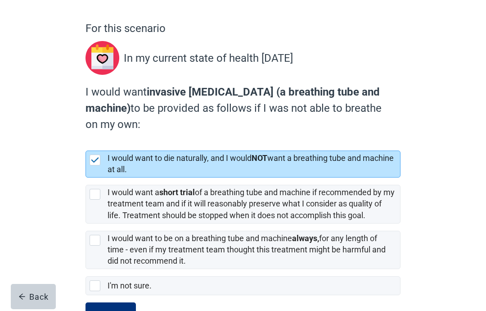
click at [107, 310] on div "Continue" at bounding box center [111, 314] width 36 height 9
click at [105, 310] on div "Continue" at bounding box center [111, 314] width 36 height 9
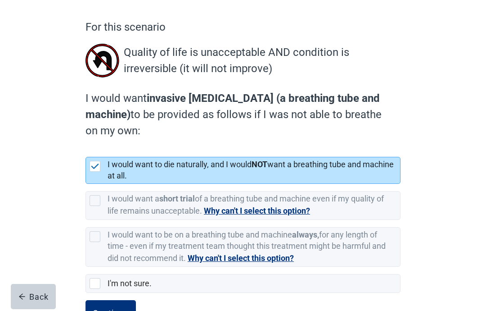
scroll to position [65, 0]
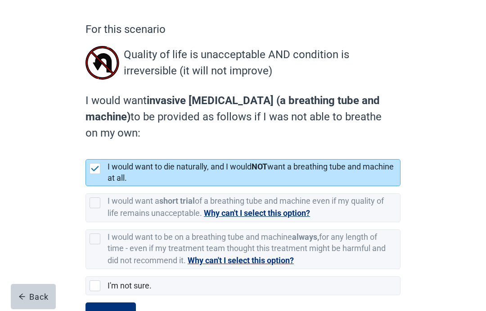
click at [108, 310] on div "Continue" at bounding box center [111, 314] width 36 height 9
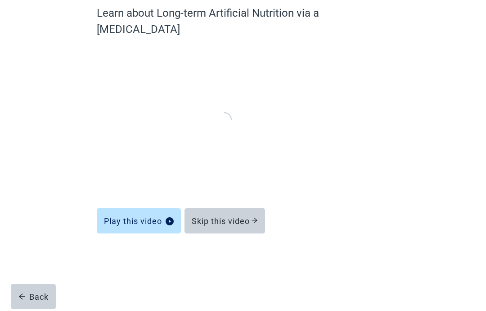
scroll to position [36, 0]
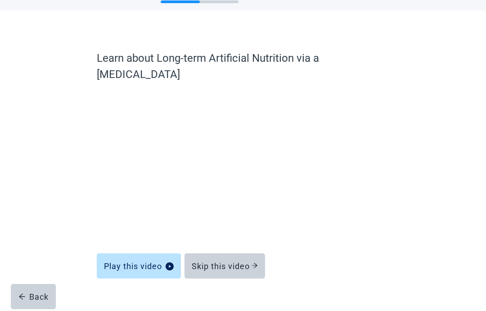
click at [228, 261] on div "Skip this video" at bounding box center [225, 265] width 66 height 9
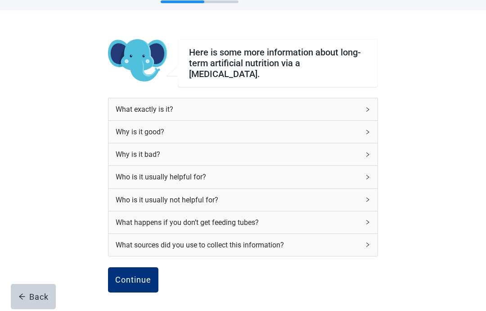
click at [130, 278] on div "Continue" at bounding box center [133, 279] width 36 height 9
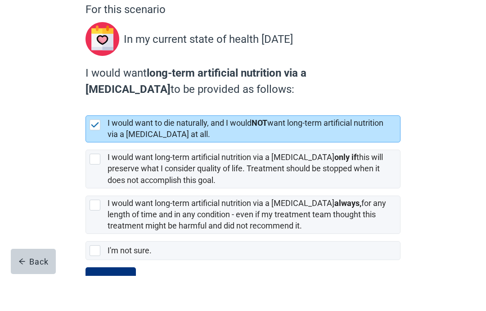
scroll to position [54, 0]
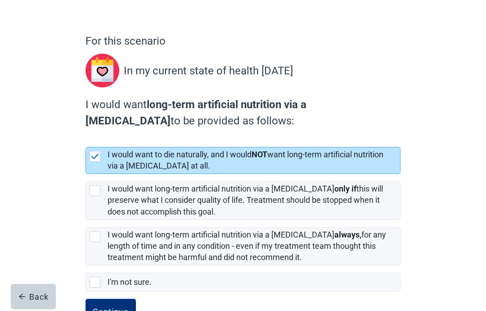
click at [109, 286] on label "I'm not sure." at bounding box center [130, 281] width 44 height 9
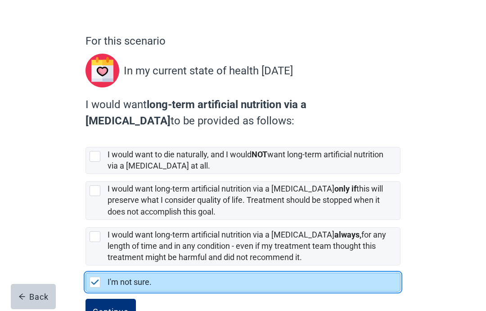
checkbox input "false"
checkbox input "true"
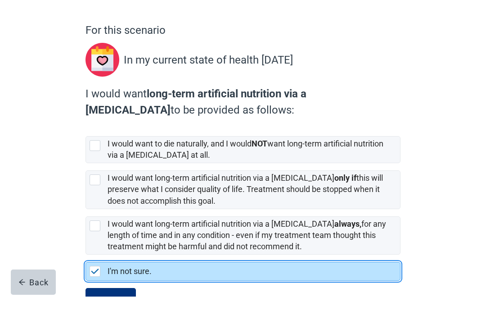
scroll to position [0, 0]
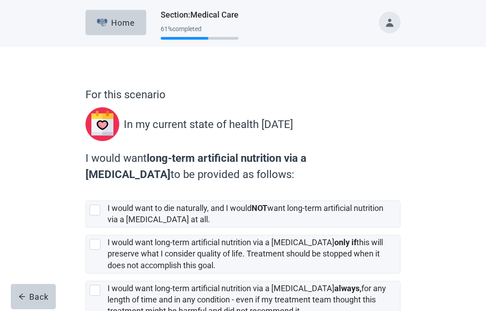
click at [91, 214] on div "[object Object], checkbox, not selected" at bounding box center [95, 209] width 11 height 11
click at [86, 194] on input "I would want to die naturally, and I would NOT want long-term artificial nutrit…" at bounding box center [86, 193] width 0 height 0
checkbox input "true"
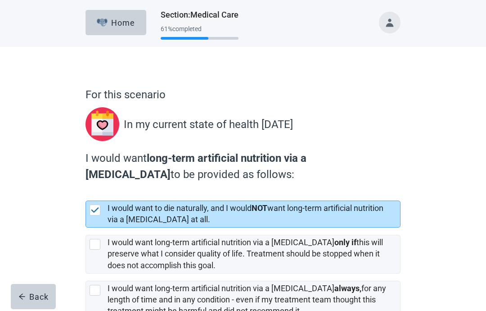
checkbox input "false"
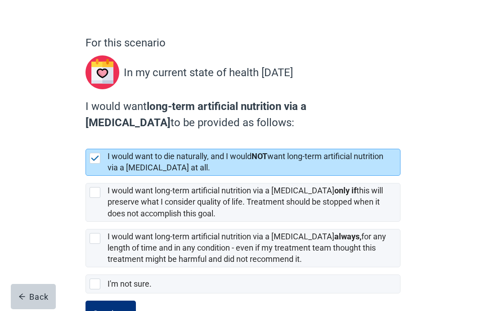
scroll to position [67, 0]
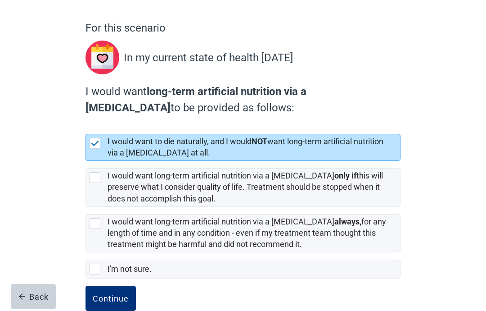
click at [97, 295] on div "Continue" at bounding box center [111, 298] width 36 height 9
click at [103, 298] on div "Continue" at bounding box center [111, 298] width 36 height 9
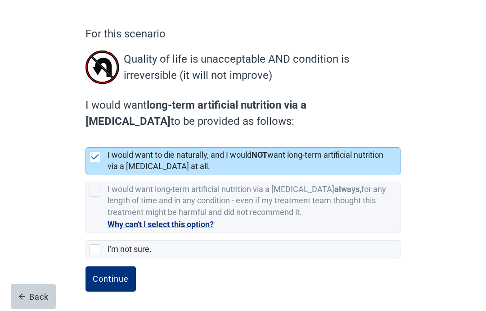
click at [107, 285] on button "Continue" at bounding box center [111, 278] width 50 height 25
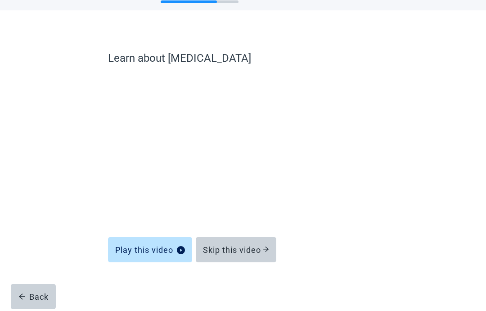
scroll to position [36, 0]
click at [233, 251] on div "Skip this video" at bounding box center [236, 249] width 66 height 9
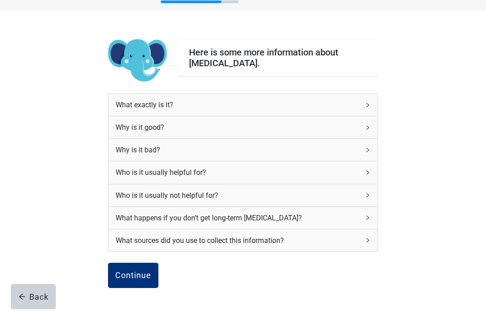
click at [132, 275] on div "Continue" at bounding box center [133, 275] width 36 height 9
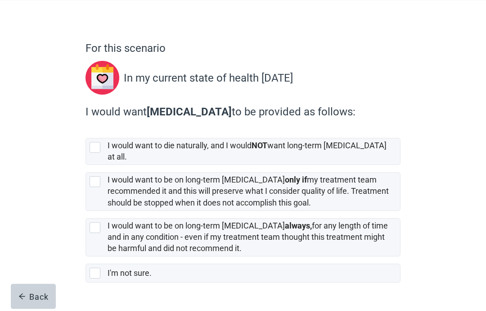
scroll to position [62, 0]
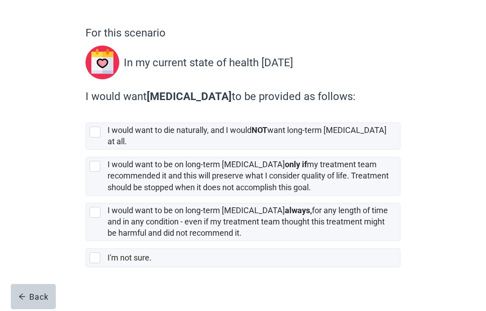
click at [95, 135] on div "[object Object], checkbox, not selected" at bounding box center [95, 132] width 11 height 11
click at [86, 116] on input "I would want to die naturally, and I would NOT want long-term [MEDICAL_DATA] at…" at bounding box center [86, 115] width 0 height 0
checkbox input "true"
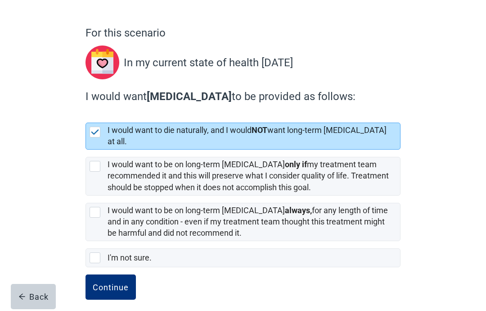
click at [107, 282] on div "Continue" at bounding box center [111, 286] width 36 height 9
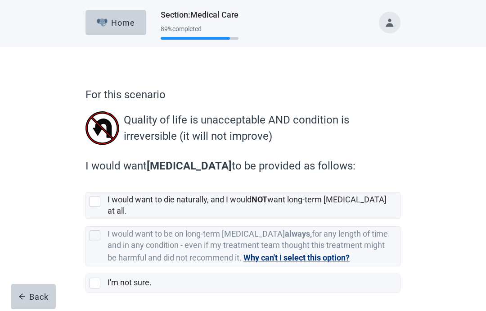
click at [92, 204] on div "[object Object], checkbox, not selected" at bounding box center [95, 201] width 11 height 11
click at [86, 185] on input "I would want to die naturally, and I would NOT want long-term [MEDICAL_DATA] at…" at bounding box center [86, 185] width 0 height 0
checkbox input "true"
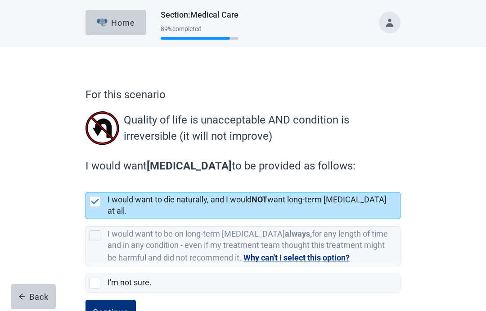
click at [108, 308] on div "Continue" at bounding box center [111, 312] width 36 height 9
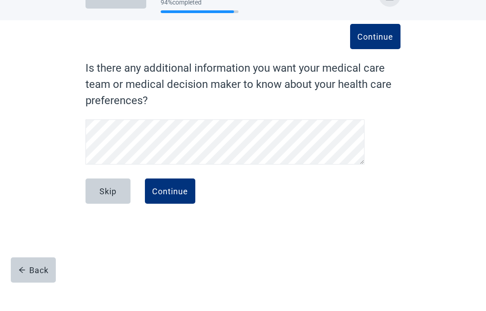
click at [170, 213] on div "Continue" at bounding box center [170, 217] width 36 height 9
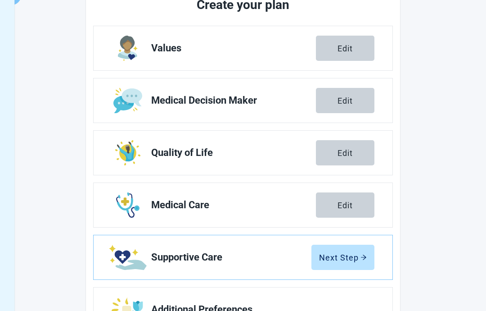
scroll to position [126, 0]
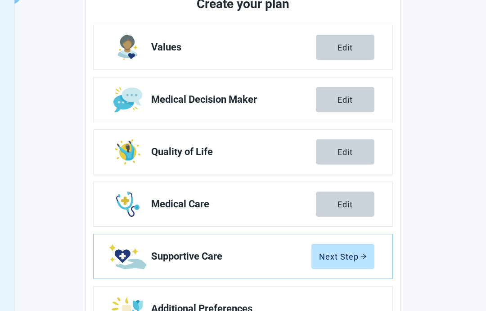
click at [339, 261] on div "Next Step" at bounding box center [343, 256] width 48 height 9
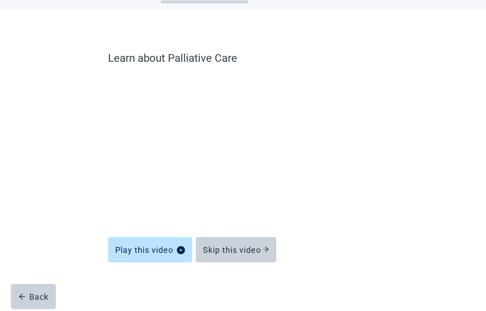
scroll to position [36, 0]
click at [232, 253] on div "Skip this video" at bounding box center [236, 249] width 66 height 9
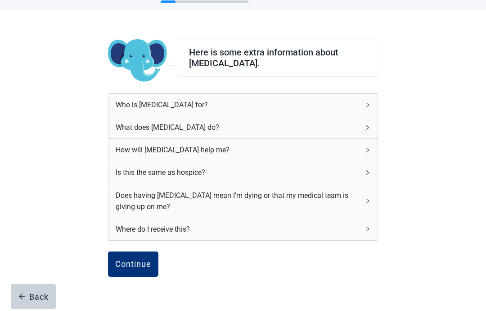
click at [128, 260] on div "Continue" at bounding box center [133, 263] width 36 height 9
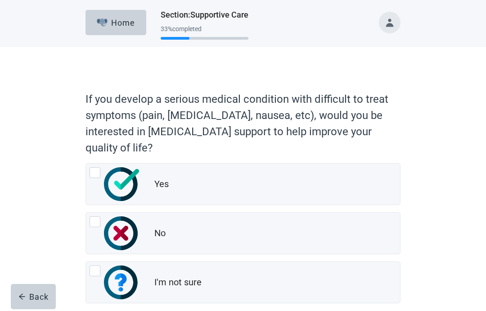
scroll to position [48, 0]
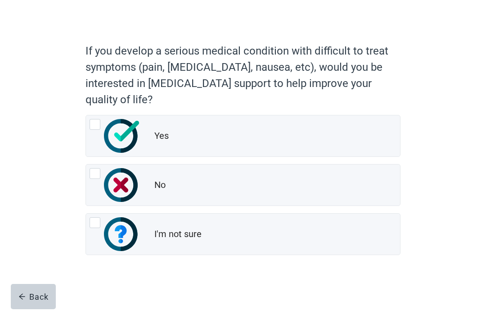
click at [92, 127] on div "Yes, radio button, not checked" at bounding box center [95, 124] width 11 height 11
click at [86, 115] on input "Yes" at bounding box center [86, 115] width 0 height 0
radio input "true"
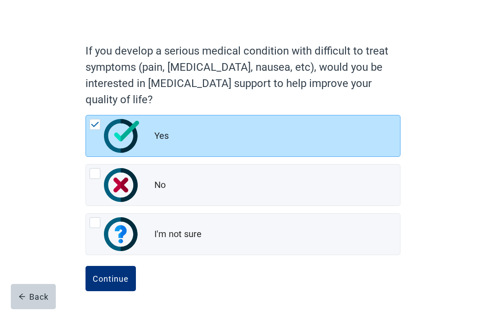
click at [105, 281] on div "Continue" at bounding box center [111, 278] width 36 height 9
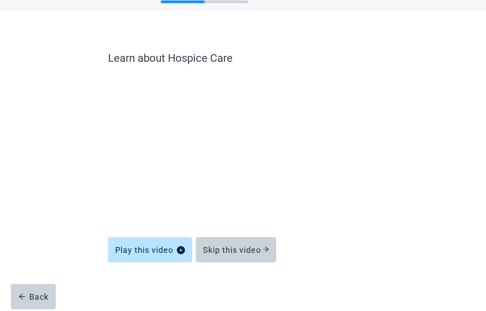
scroll to position [36, 0]
click at [236, 249] on div "Skip this video" at bounding box center [236, 249] width 66 height 9
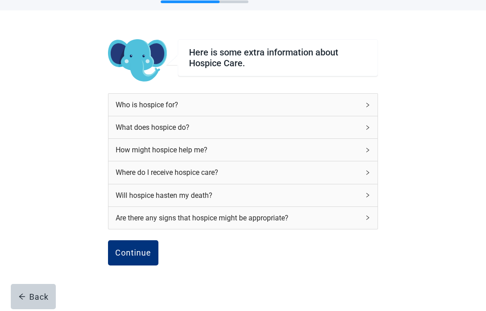
click at [127, 252] on div "Continue" at bounding box center [133, 252] width 36 height 9
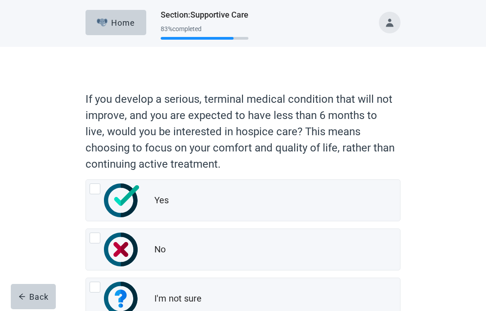
click at [93, 186] on div "Yes, radio button, not checked" at bounding box center [95, 188] width 11 height 11
click at [86, 180] on input "Yes" at bounding box center [86, 179] width 0 height 0
radio input "true"
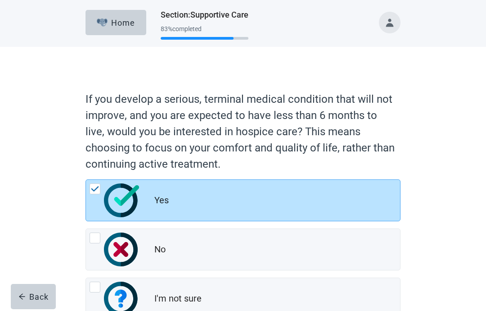
click at [105, 310] on html "Skip to main content Home Section : [MEDICAL_DATA] 83 % completed If you develo…" at bounding box center [243, 155] width 486 height 311
click at [106, 310] on html "Skip to main content Home Section : [MEDICAL_DATA] 83 % completed If you develo…" at bounding box center [243, 155] width 486 height 311
click at [101, 310] on html "Skip to main content Home Section : [MEDICAL_DATA] 83 % completed If you develo…" at bounding box center [243, 155] width 486 height 311
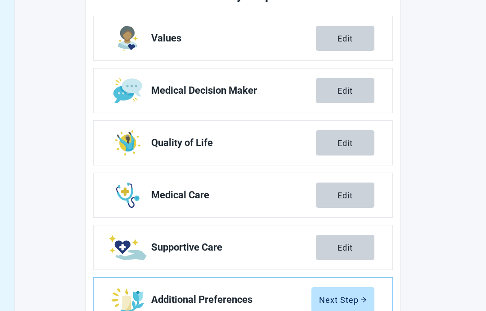
scroll to position [118, 0]
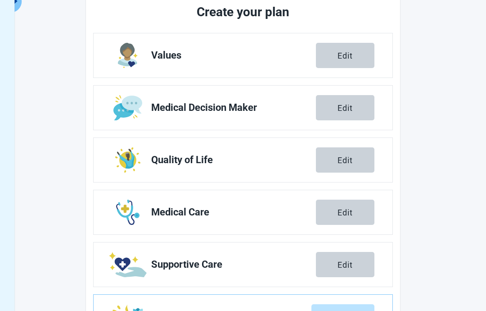
click at [336, 310] on div "Next Step" at bounding box center [343, 316] width 48 height 9
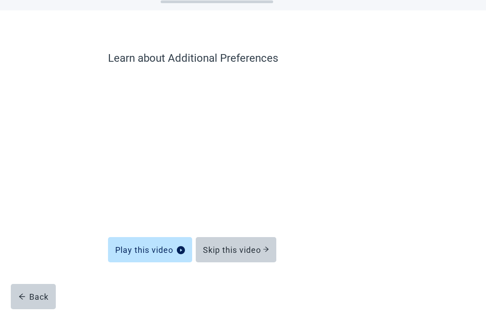
scroll to position [36, 0]
click at [237, 246] on div "Skip this video" at bounding box center [236, 249] width 66 height 9
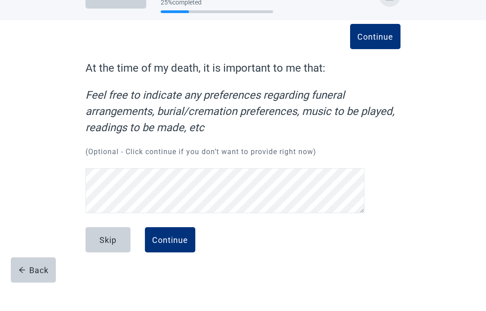
click at [164, 262] on div "Continue" at bounding box center [170, 266] width 36 height 9
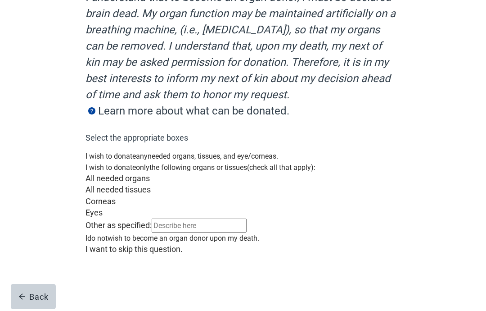
scroll to position [212, 0]
click at [98, 244] on div "Main content" at bounding box center [243, 244] width 315 height 0
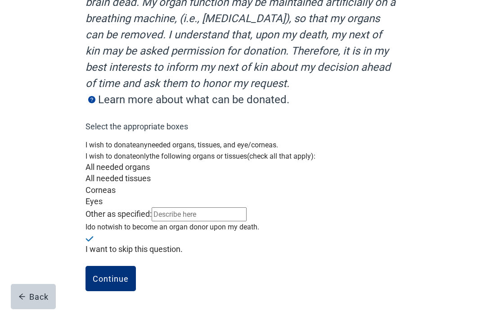
click at [102, 283] on div "Continue" at bounding box center [111, 278] width 36 height 9
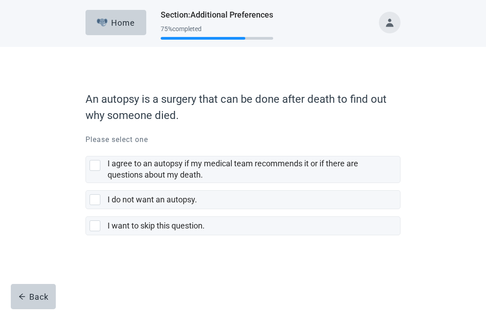
click at [93, 230] on div "I want to skip this question., checkbox, not selected" at bounding box center [95, 225] width 11 height 11
click at [86, 209] on input "I want to skip this question." at bounding box center [86, 209] width 0 height 0
checkbox input "true"
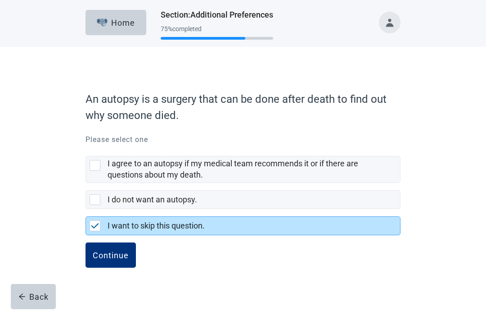
click at [95, 264] on button "Continue" at bounding box center [111, 254] width 50 height 25
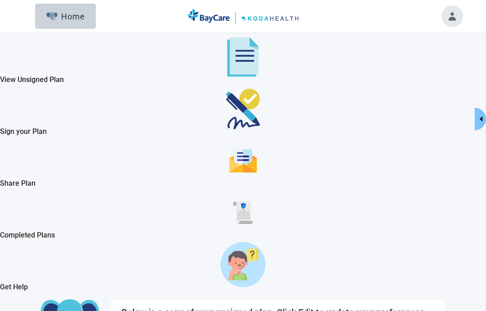
checkbox input "true"
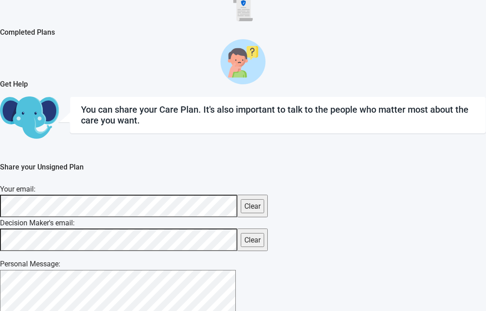
scroll to position [203, 0]
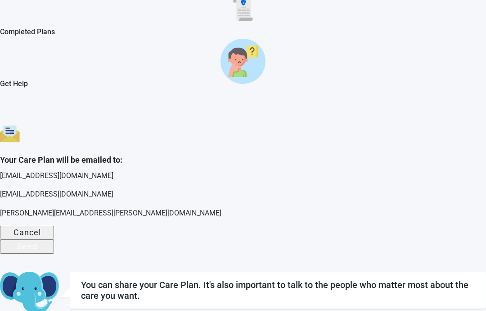
scroll to position [163, 0]
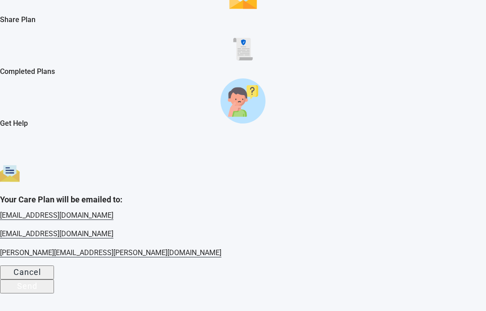
click at [37, 281] on div "Send" at bounding box center [27, 285] width 20 height 9
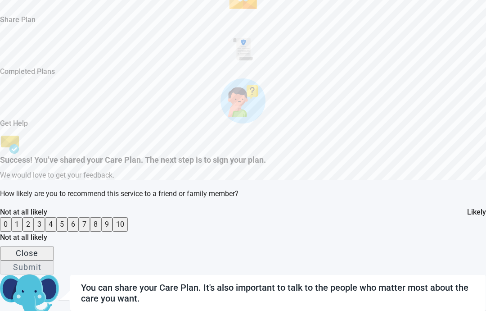
click at [128, 217] on button "10" at bounding box center [120, 224] width 15 height 14
click at [41, 262] on div "Submit" at bounding box center [27, 266] width 28 height 9
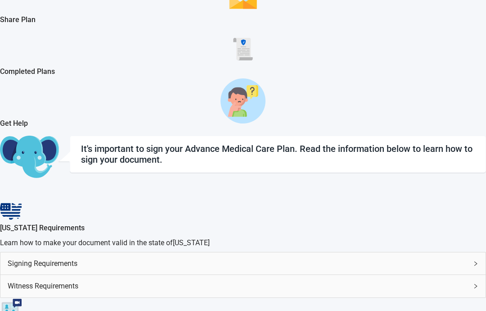
scroll to position [199, 0]
